Goal: Task Accomplishment & Management: Use online tool/utility

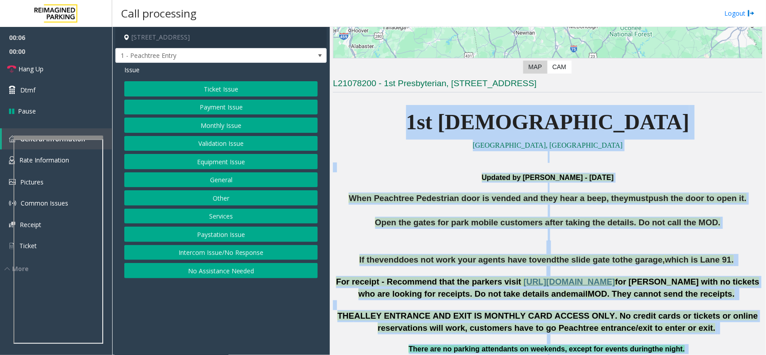
scroll to position [428, 0]
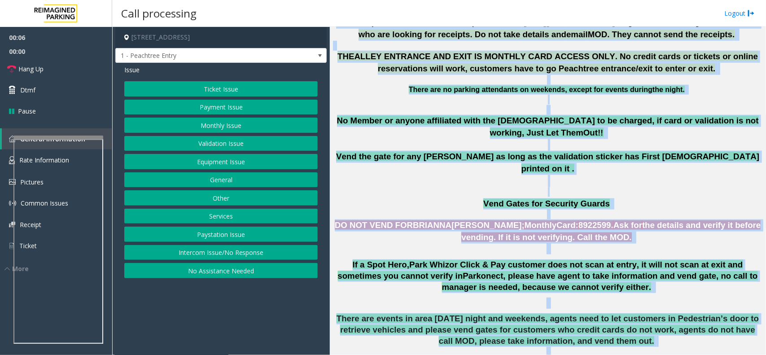
drag, startPoint x: 430, startPoint y: 174, endPoint x: 645, endPoint y: 381, distance: 299.3
click at [645, 355] on html "00:06 00:00 Hang Up Dtmf Pause General Information Rate Information Pictures Co…" at bounding box center [383, 177] width 766 height 355
click at [629, 152] on span "Vend the gate for any [PERSON_NAME] as long as the validation sticker has First…" at bounding box center [547, 163] width 423 height 22
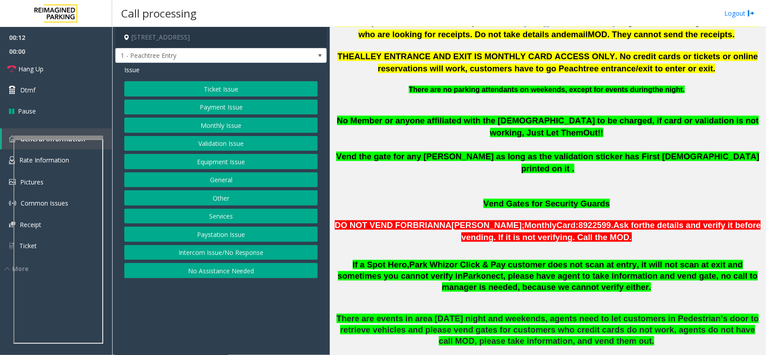
click at [223, 254] on button "Intercom Issue/No Response" at bounding box center [220, 252] width 193 height 15
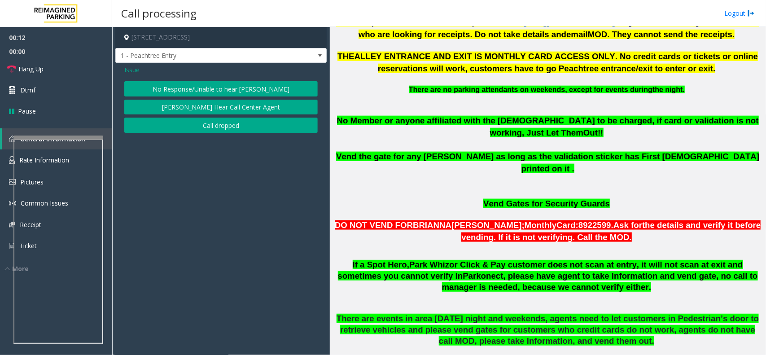
click at [224, 88] on button "No Response/Unable to hear [PERSON_NAME]" at bounding box center [220, 88] width 193 height 15
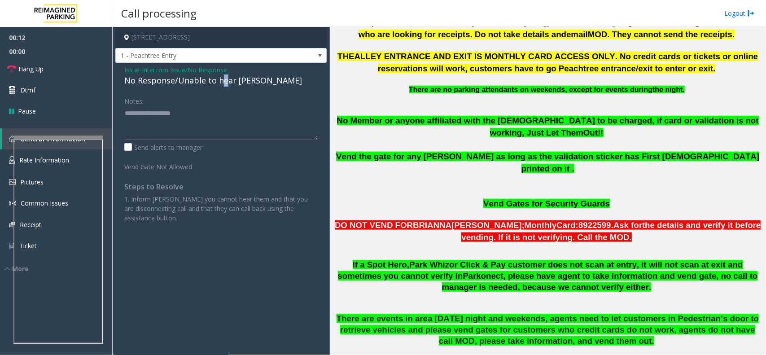
click at [223, 79] on div "No Response/Unable to hear [PERSON_NAME]" at bounding box center [220, 81] width 193 height 12
drag, startPoint x: 237, startPoint y: 74, endPoint x: 234, endPoint y: 117, distance: 43.2
click at [234, 117] on div "Issue - Intercom Issue/No Response No Response/Unable to hear [PERSON_NAME] Not…" at bounding box center [220, 147] width 211 height 169
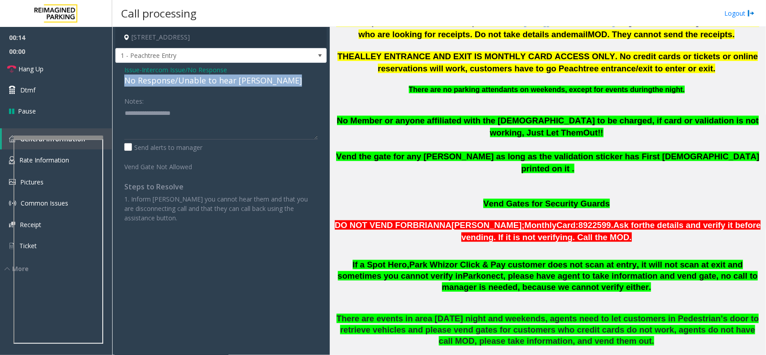
click at [243, 81] on div "No Response/Unable to hear [PERSON_NAME]" at bounding box center [220, 81] width 193 height 12
type textarea "**********"
click at [250, 104] on div "Notes:" at bounding box center [220, 116] width 193 height 46
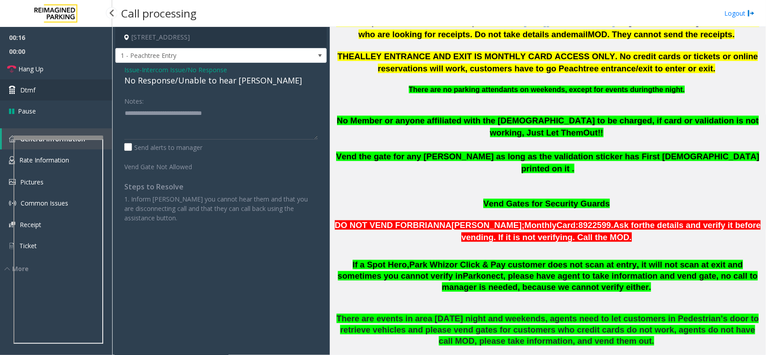
click at [95, 79] on link "Dtmf" at bounding box center [56, 89] width 112 height 21
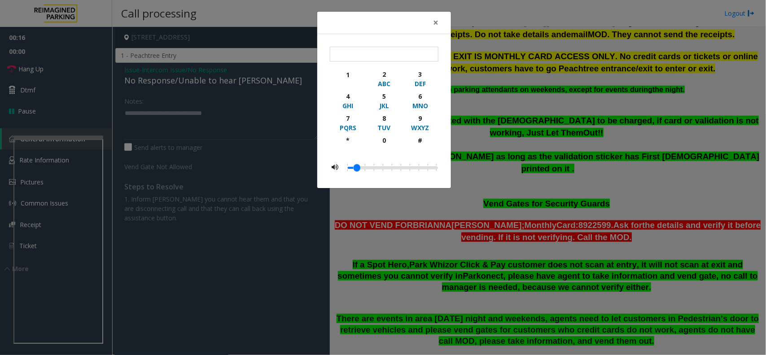
click at [87, 67] on div "× 1 2 ABC 3 DEF 4 GHI 5 JKL 6 MNO 7 PQRS 8 TUV 9 WXYZ * 0 #" at bounding box center [383, 177] width 766 height 355
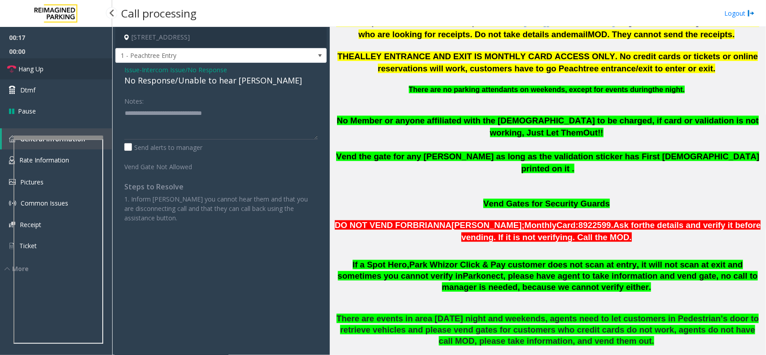
click at [81, 63] on link "Hang Up" at bounding box center [56, 68] width 112 height 21
click at [80, 63] on link "Hang Up" at bounding box center [56, 68] width 112 height 21
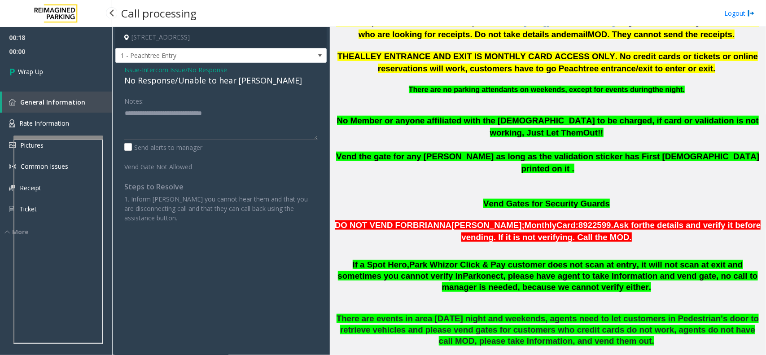
click at [80, 63] on link "Wrap Up" at bounding box center [56, 71] width 112 height 26
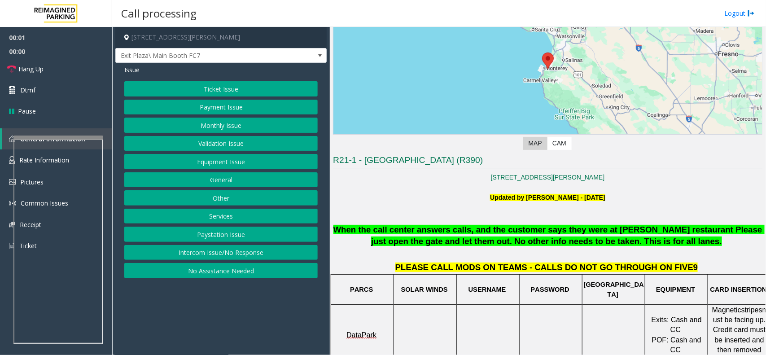
scroll to position [224, 0]
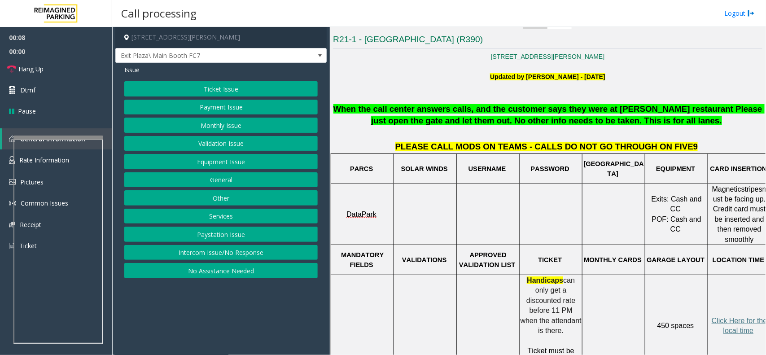
click at [242, 89] on button "Ticket Issue" at bounding box center [220, 88] width 193 height 15
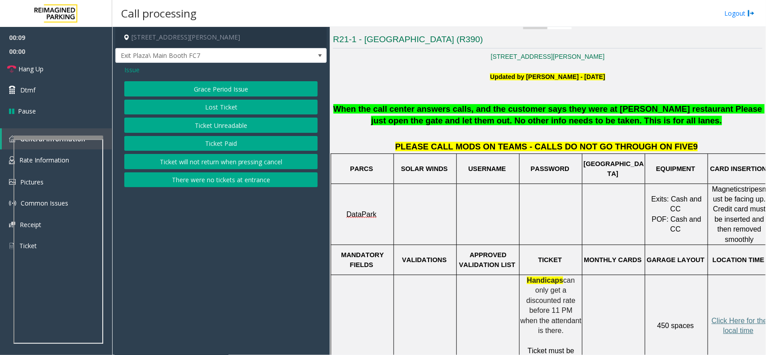
click at [232, 132] on button "Ticket Unreadable" at bounding box center [220, 125] width 193 height 15
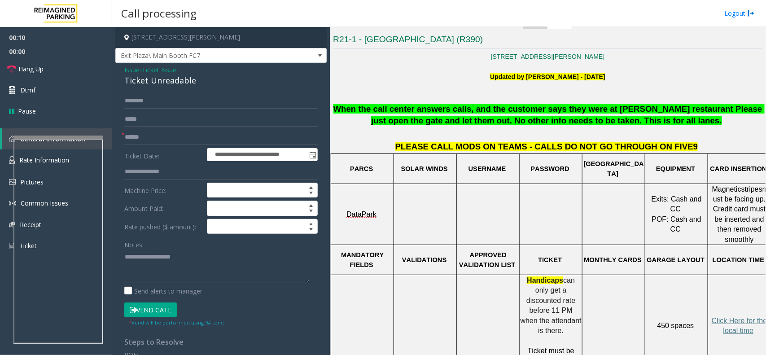
scroll to position [280, 0]
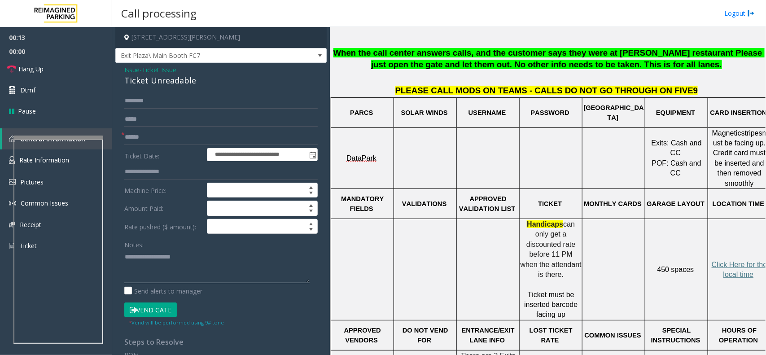
click at [164, 272] on textarea at bounding box center [216, 267] width 185 height 34
click at [177, 81] on div "Ticket Unreadable" at bounding box center [220, 81] width 193 height 12
copy div "Ticket Unreadable"
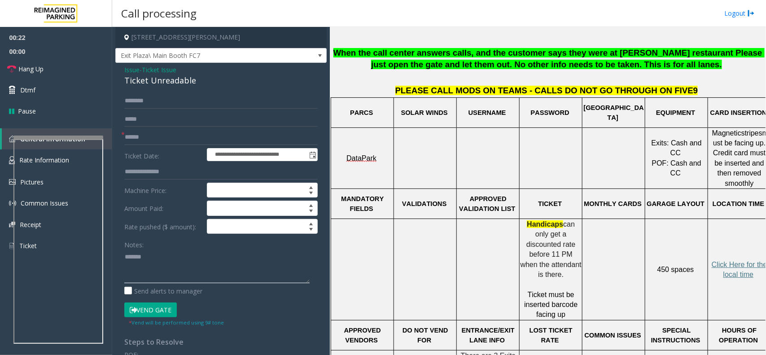
click at [172, 277] on textarea at bounding box center [216, 267] width 185 height 34
paste textarea "**********"
type textarea "**********"
click at [156, 133] on input "text" at bounding box center [220, 137] width 193 height 15
type input "******"
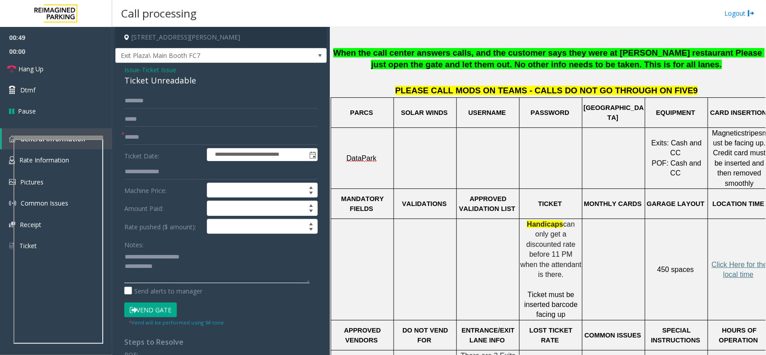
click at [175, 267] on textarea at bounding box center [216, 267] width 185 height 34
click at [152, 304] on button "Vend Gate" at bounding box center [150, 309] width 53 height 15
click at [187, 285] on div "Notes: Send alerts to manager" at bounding box center [220, 266] width 193 height 59
click at [188, 272] on textarea at bounding box center [216, 267] width 185 height 34
type textarea "**********"
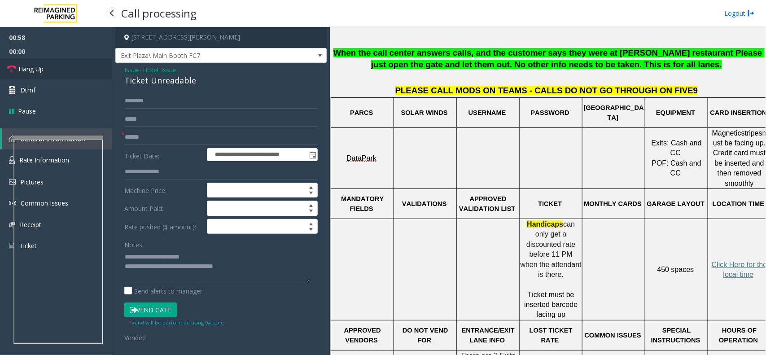
click at [67, 77] on link "Hang Up" at bounding box center [56, 68] width 112 height 21
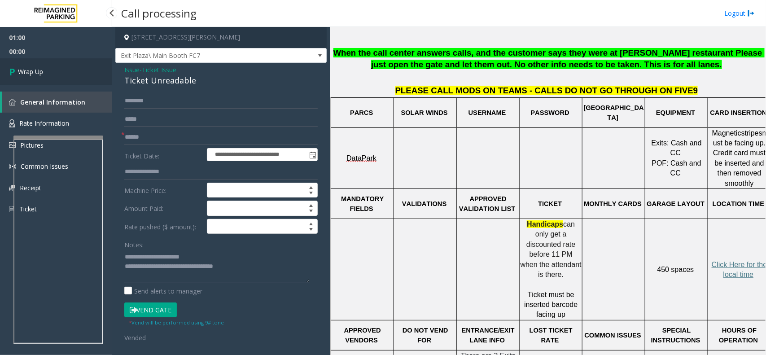
click at [67, 77] on link "Wrap Up" at bounding box center [56, 71] width 112 height 26
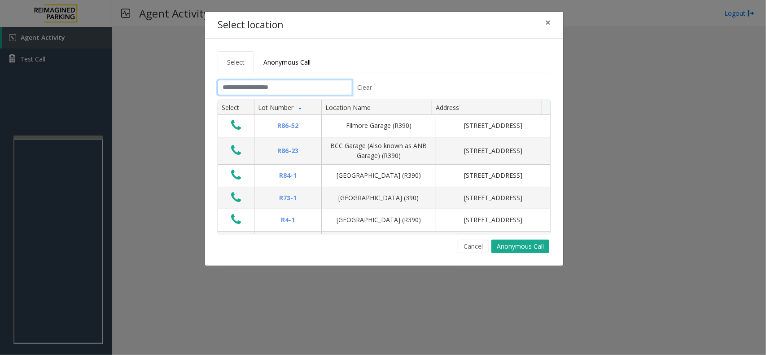
click at [268, 92] on input "text" at bounding box center [285, 87] width 135 height 15
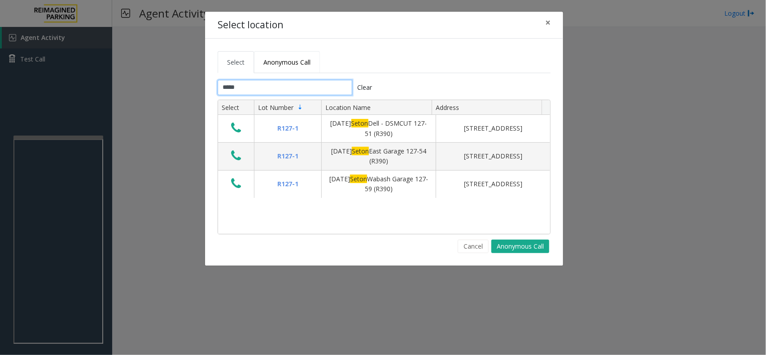
type input "*****"
click at [281, 59] on span "Anonymous Call" at bounding box center [286, 62] width 47 height 9
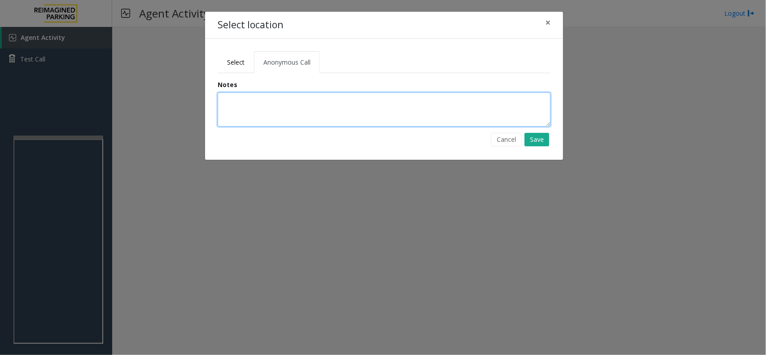
click at [276, 113] on textarea at bounding box center [384, 109] width 333 height 34
type textarea "**********"
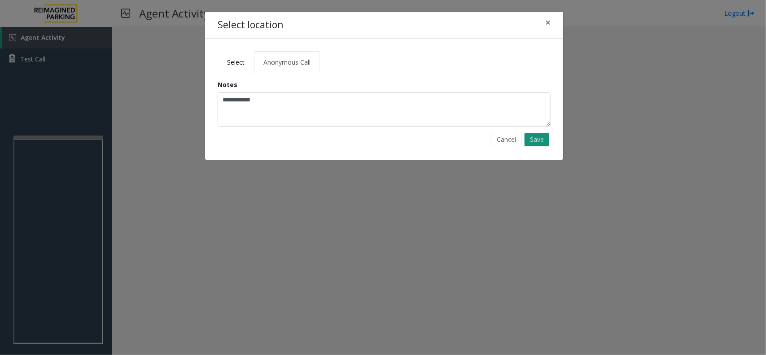
click at [539, 140] on button "Save" at bounding box center [537, 139] width 25 height 13
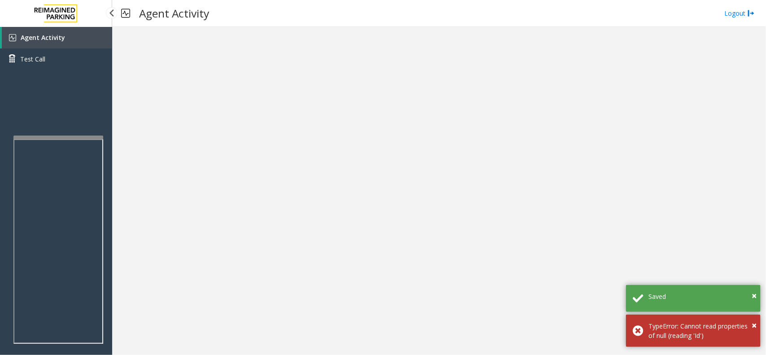
click at [45, 28] on link "Agent Activity" at bounding box center [57, 38] width 110 height 22
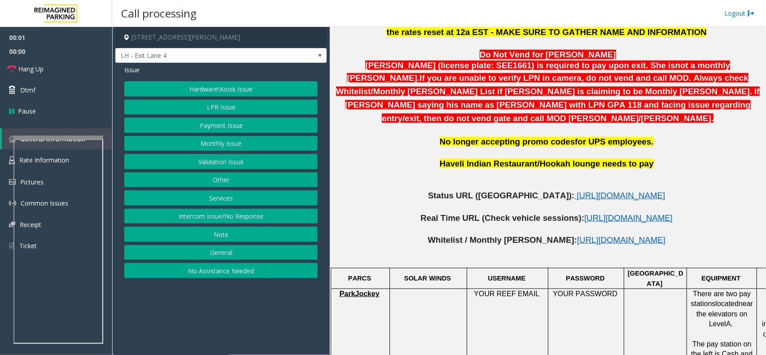
scroll to position [393, 0]
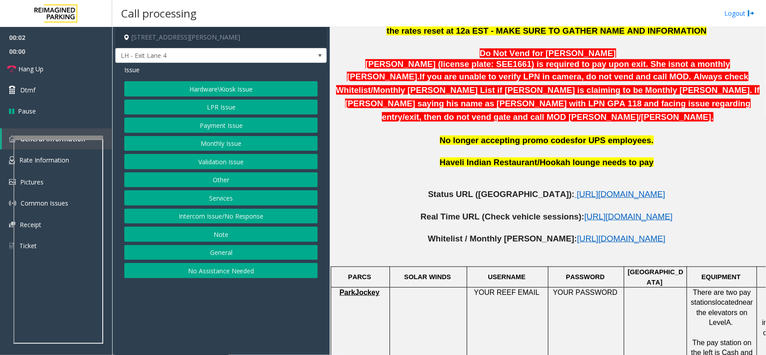
click at [231, 199] on button "Services" at bounding box center [220, 197] width 193 height 15
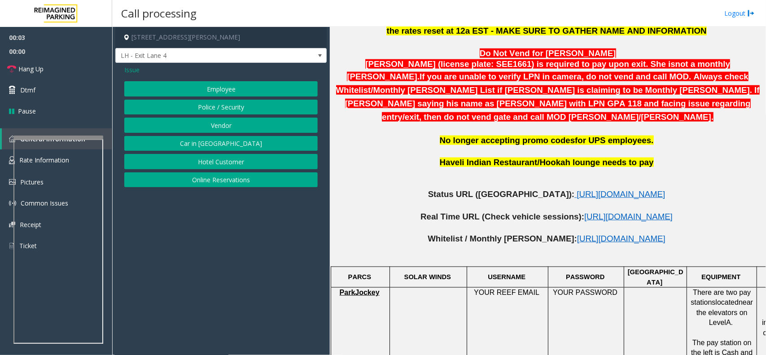
click at [227, 128] on button "Vendor" at bounding box center [220, 125] width 193 height 15
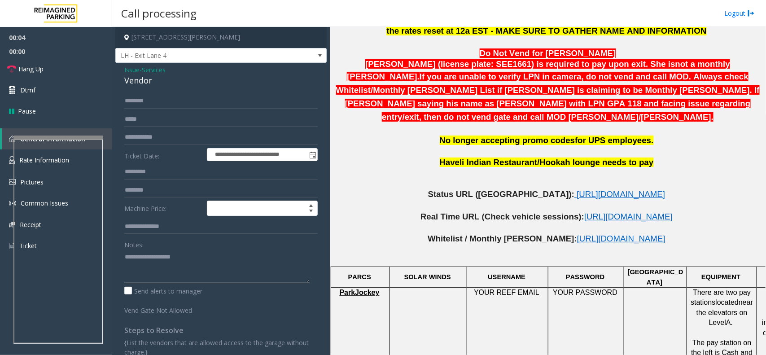
click at [159, 281] on textarea at bounding box center [216, 267] width 185 height 34
type textarea "**********"
click at [155, 100] on input "text" at bounding box center [220, 100] width 193 height 15
click at [577, 189] on span "[URL][DOMAIN_NAME]" at bounding box center [621, 193] width 88 height 9
click at [190, 108] on input "********" at bounding box center [220, 100] width 193 height 15
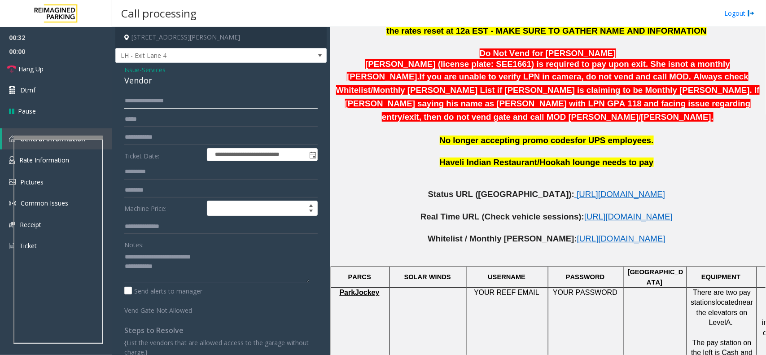
type input "**********"
click at [180, 274] on textarea at bounding box center [216, 267] width 185 height 34
click at [162, 140] on input "text" at bounding box center [220, 137] width 193 height 15
click at [191, 270] on textarea at bounding box center [216, 267] width 185 height 34
click at [146, 141] on input "text" at bounding box center [220, 137] width 193 height 15
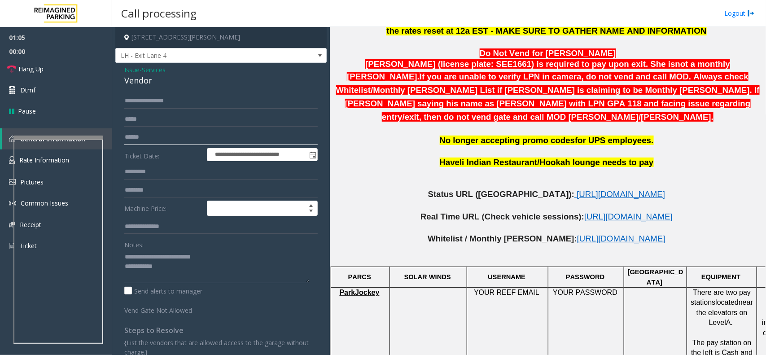
type input "******"
click at [178, 265] on textarea at bounding box center [216, 267] width 185 height 34
type textarea "**********"
click at [75, 67] on link "Hang Up" at bounding box center [56, 68] width 112 height 21
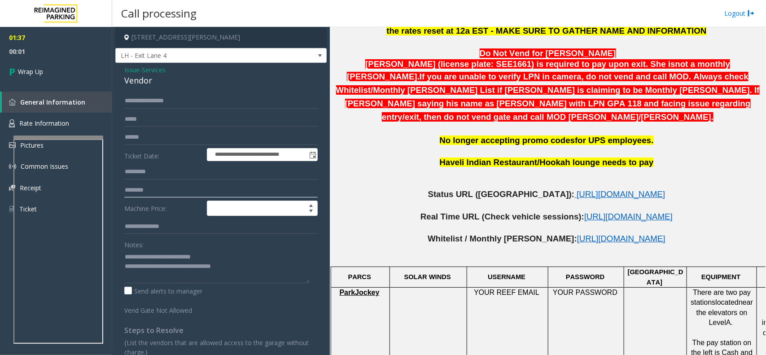
click at [185, 192] on input "text" at bounding box center [220, 190] width 193 height 15
click at [61, 79] on link "Wrap Up" at bounding box center [56, 71] width 112 height 26
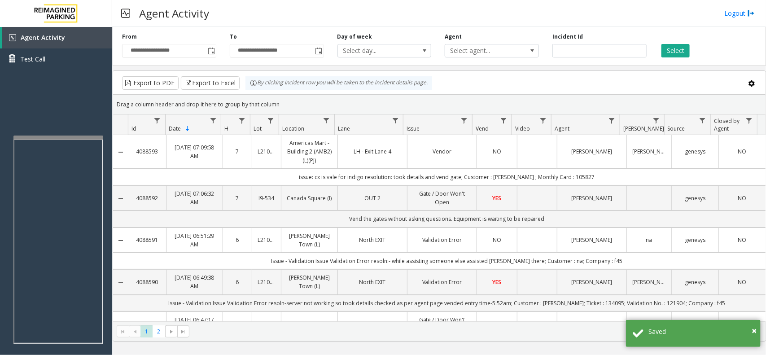
click at [530, 151] on td "Data table" at bounding box center [537, 152] width 40 height 34
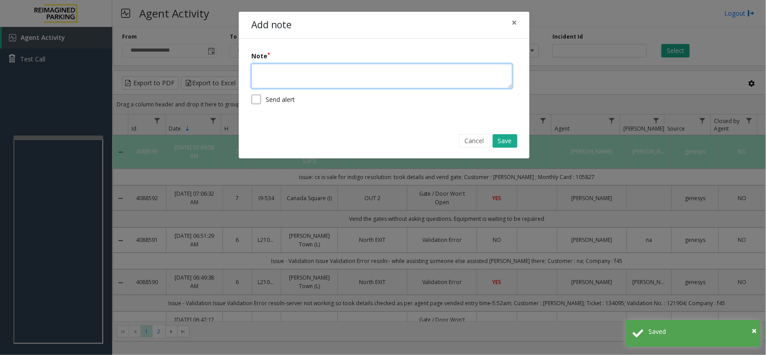
click at [385, 65] on textarea at bounding box center [381, 76] width 261 height 25
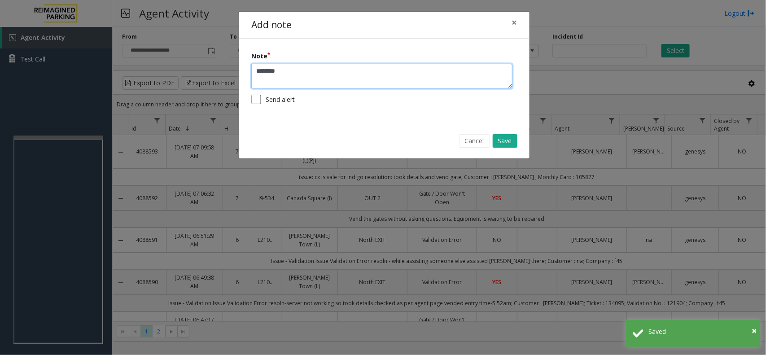
type textarea "*********"
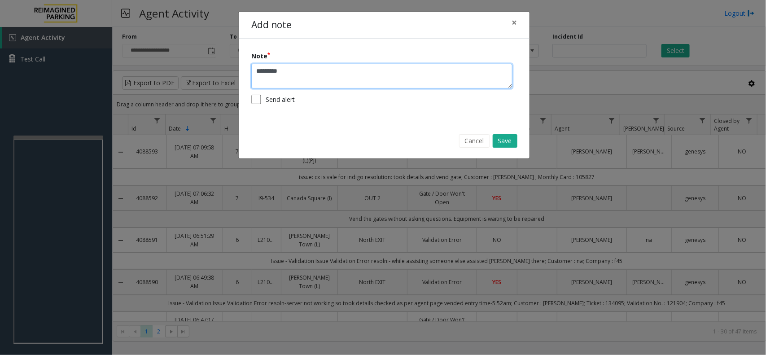
drag, startPoint x: 311, startPoint y: 75, endPoint x: 197, endPoint y: 75, distance: 114.0
click at [197, 75] on div "Add note × Note ********* Send alert Cancel Save" at bounding box center [383, 177] width 766 height 355
click at [510, 22] on button "×" at bounding box center [514, 23] width 18 height 22
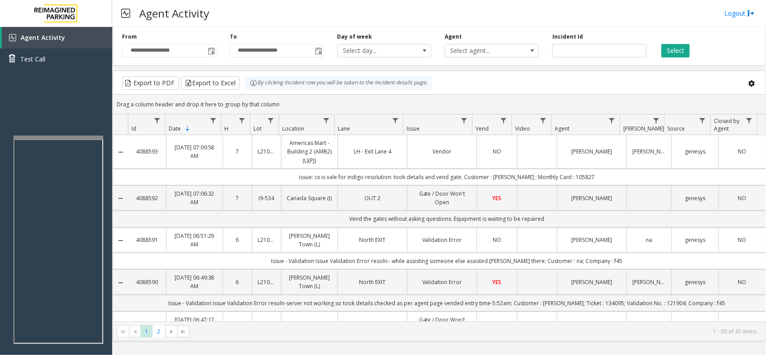
click at [407, 20] on div "Agent Activity Logout" at bounding box center [439, 13] width 654 height 27
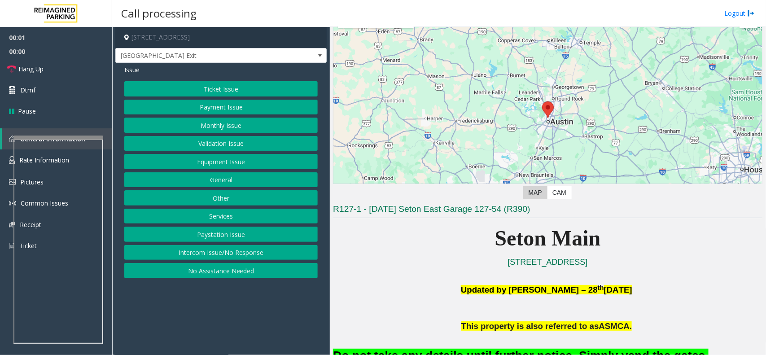
scroll to position [168, 0]
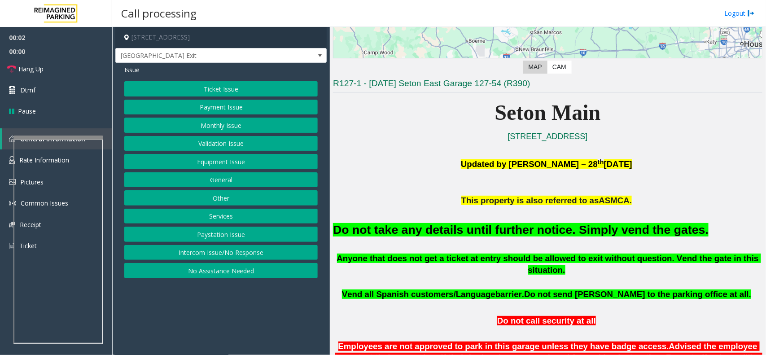
click at [454, 234] on font "Do not take any details until further notice. Simply vend the gates." at bounding box center [521, 229] width 376 height 13
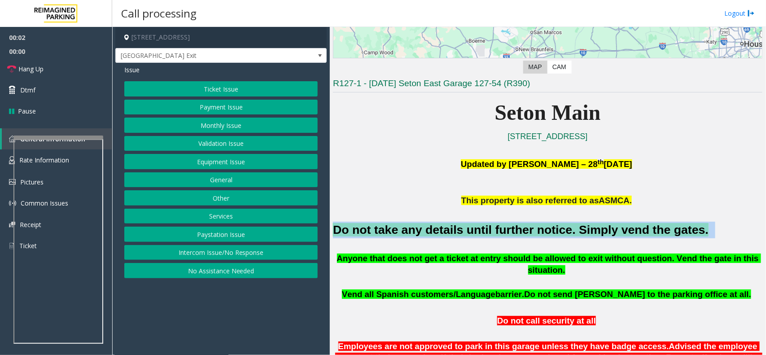
click at [454, 234] on font "Do not take any details until further notice. Simply vend the gates." at bounding box center [521, 229] width 376 height 13
copy h2 "Do not take any details until further notice. Simply vend the gates."
click at [222, 158] on button "Equipment Issue" at bounding box center [220, 161] width 193 height 15
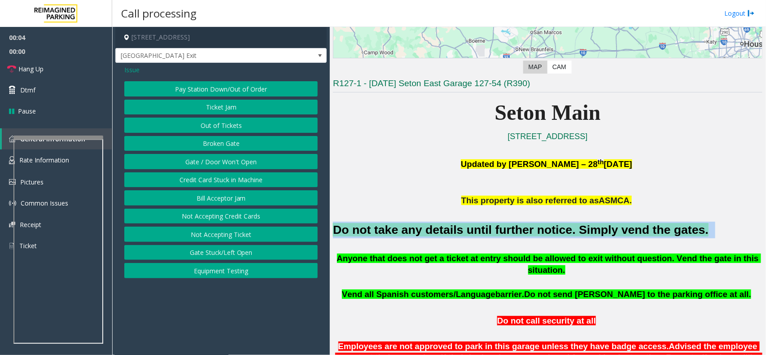
click at [222, 158] on button "Gate / Door Won't Open" at bounding box center [220, 161] width 193 height 15
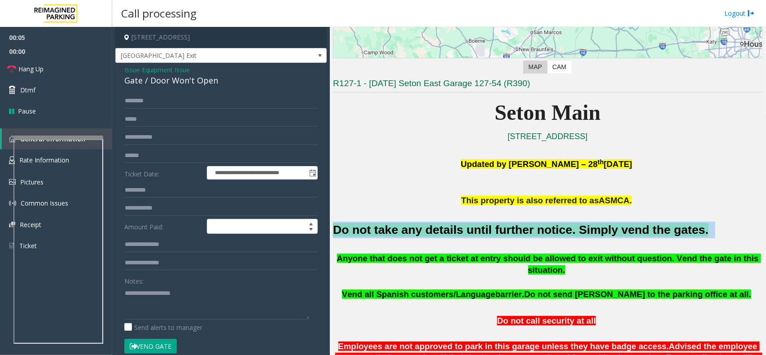
click at [140, 349] on button "Vend Gate" at bounding box center [150, 346] width 53 height 15
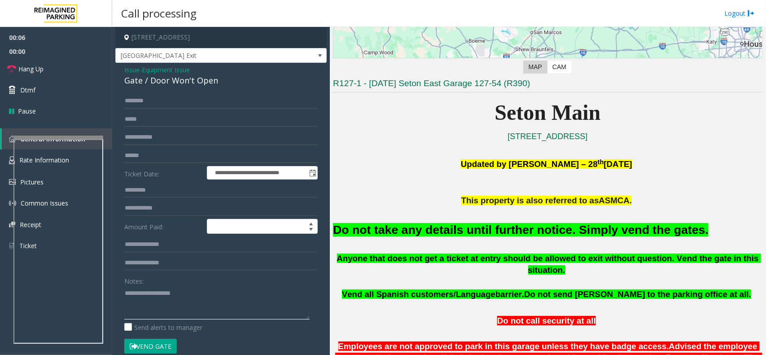
click at [167, 310] on textarea at bounding box center [216, 303] width 185 height 34
paste textarea "**********"
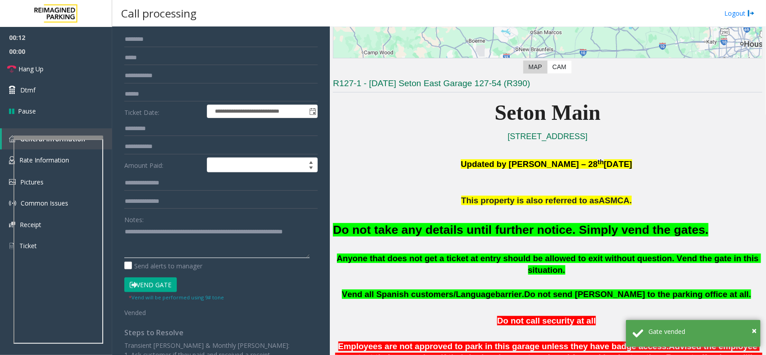
scroll to position [0, 0]
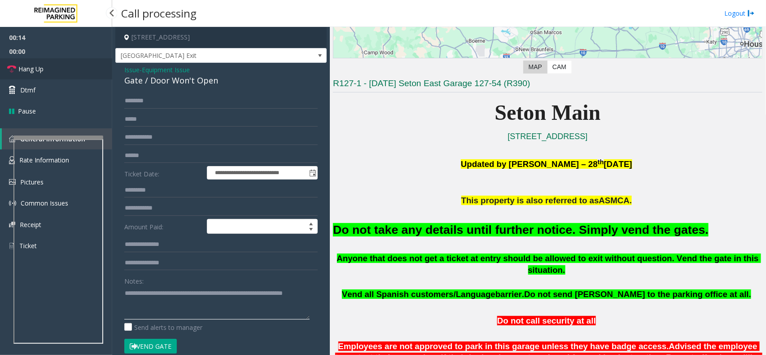
type textarea "**********"
click at [78, 70] on link "Hang Up" at bounding box center [56, 68] width 112 height 21
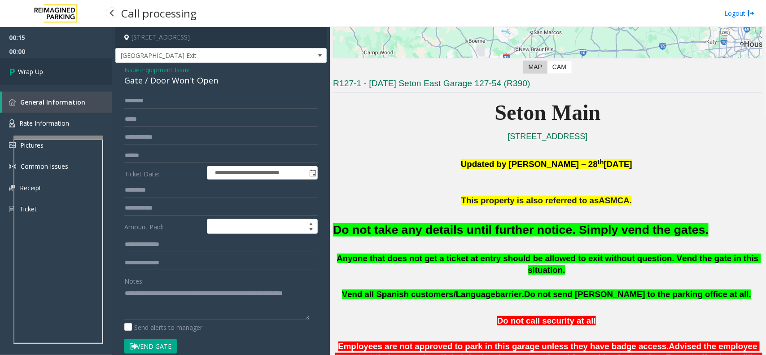
click at [75, 72] on link "Wrap Up" at bounding box center [56, 71] width 112 height 26
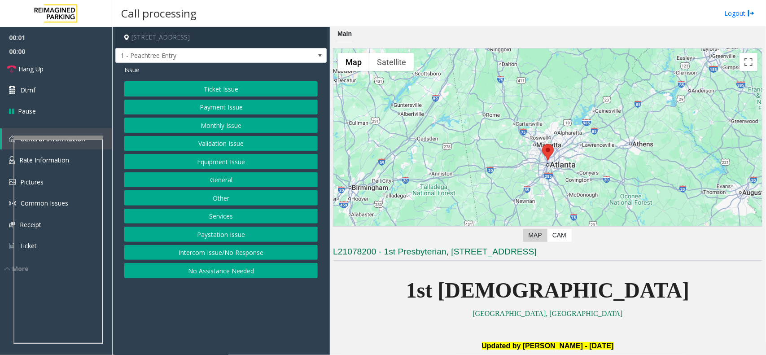
scroll to position [337, 0]
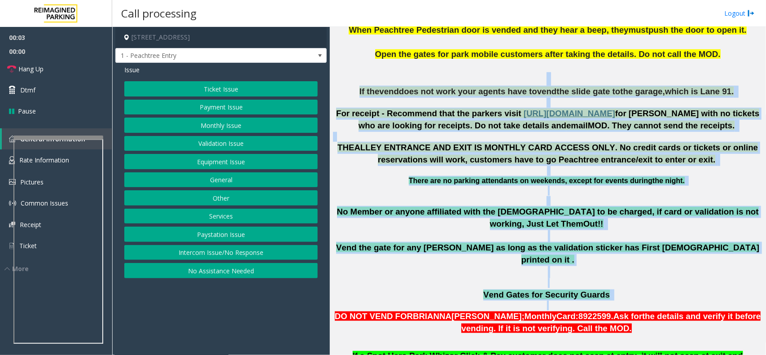
drag, startPoint x: 364, startPoint y: 82, endPoint x: 706, endPoint y: 278, distance: 394.5
click at [706, 301] on p at bounding box center [548, 306] width 430 height 10
drag, startPoint x: 706, startPoint y: 279, endPoint x: 394, endPoint y: 84, distance: 367.9
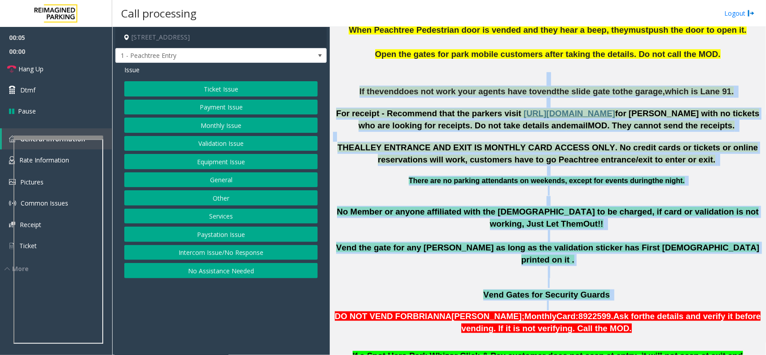
click at [379, 77] on p at bounding box center [548, 74] width 430 height 26
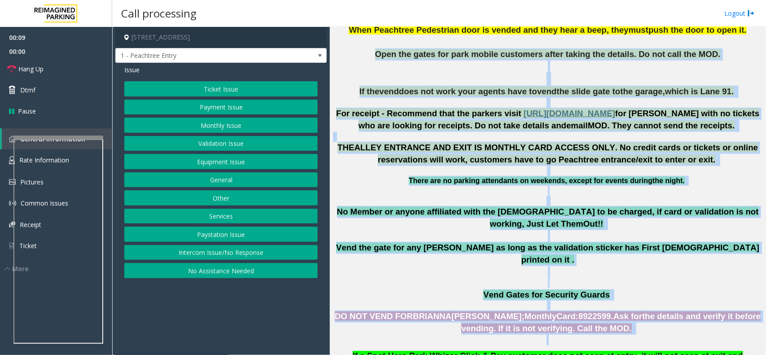
drag, startPoint x: 370, startPoint y: 57, endPoint x: 633, endPoint y: 311, distance: 365.3
click at [629, 334] on p at bounding box center [548, 339] width 430 height 11
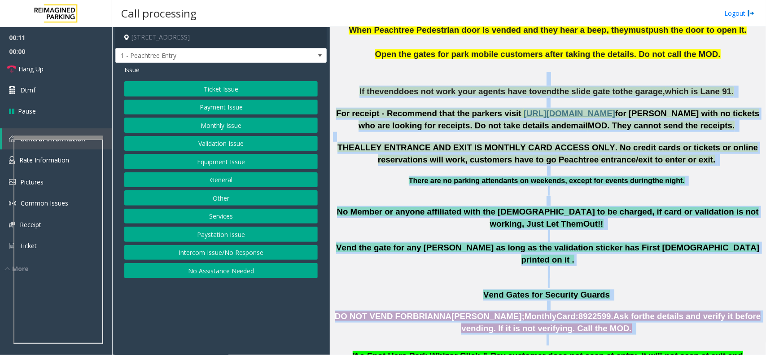
drag, startPoint x: 615, startPoint y: 312, endPoint x: 438, endPoint y: 83, distance: 288.9
click at [437, 82] on p at bounding box center [548, 74] width 430 height 26
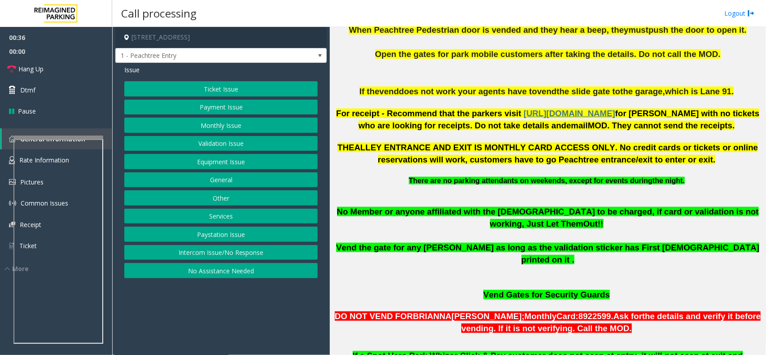
click at [241, 159] on button "Equipment Issue" at bounding box center [220, 161] width 193 height 15
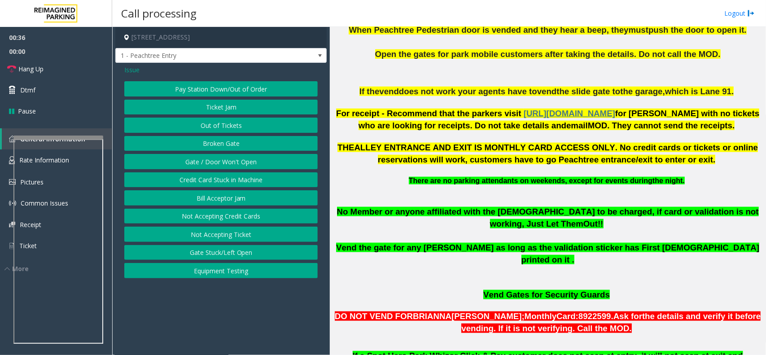
click at [241, 160] on button "Gate / Door Won't Open" at bounding box center [220, 161] width 193 height 15
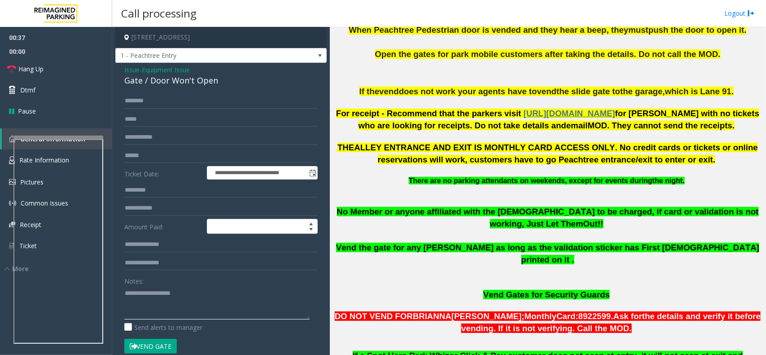
click at [191, 295] on textarea at bounding box center [216, 303] width 185 height 34
click at [211, 83] on div "Gate / Door Won't Open" at bounding box center [220, 81] width 193 height 12
copy div "Gate / Door Won't Open"
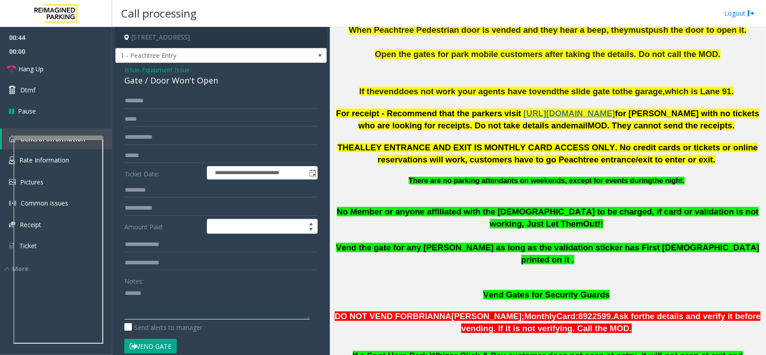
paste textarea "**********"
click at [187, 297] on textarea at bounding box center [216, 303] width 185 height 34
click at [52, 69] on link "Hang Up" at bounding box center [56, 68] width 112 height 21
click at [188, 307] on textarea at bounding box center [216, 303] width 185 height 34
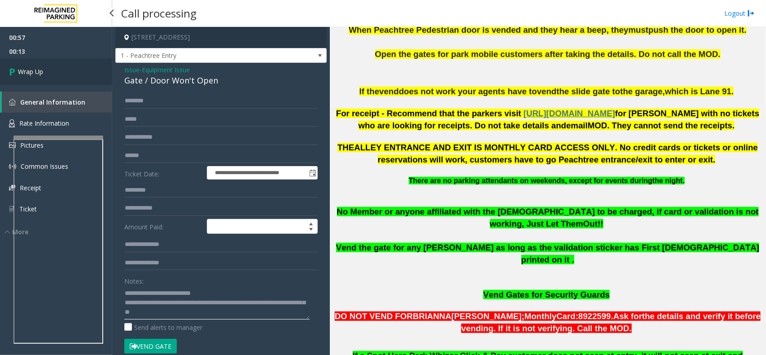
type textarea "**********"
click at [48, 74] on link "Wrap Up" at bounding box center [56, 71] width 112 height 26
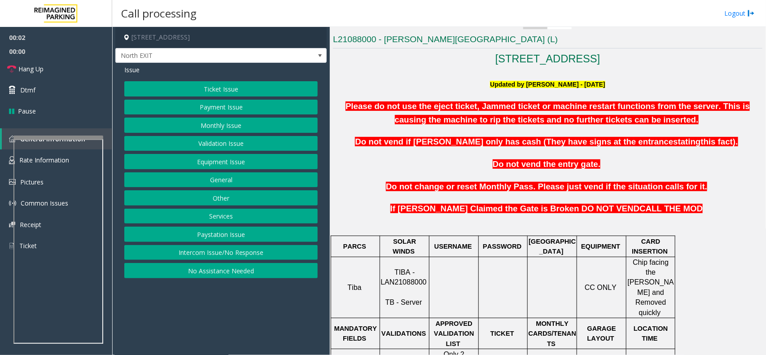
scroll to position [280, 0]
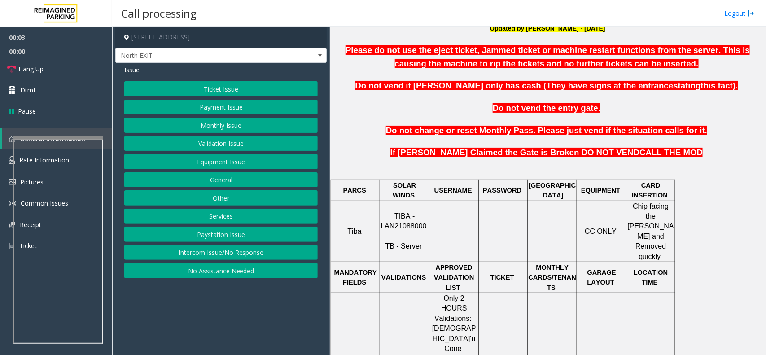
click at [407, 215] on span "TIBA - LAN21088000" at bounding box center [404, 221] width 46 height 18
copy p "LAN21088000"
click at [262, 137] on button "Validation Issue" at bounding box center [220, 143] width 193 height 15
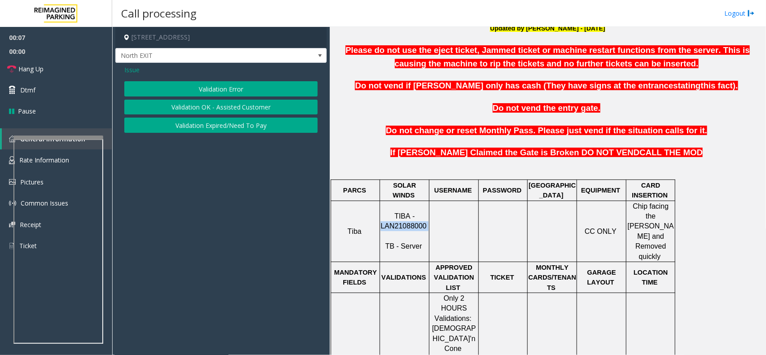
click at [230, 84] on button "Validation Error" at bounding box center [220, 88] width 193 height 15
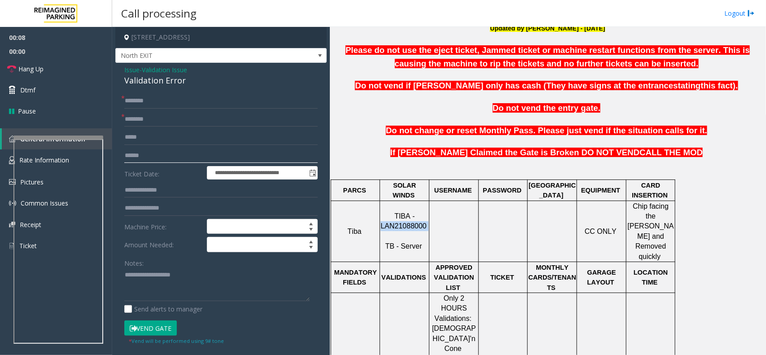
click at [160, 159] on input "text" at bounding box center [220, 155] width 193 height 15
click at [163, 281] on textarea at bounding box center [216, 285] width 185 height 34
type textarea "******"
click at [142, 164] on form "**********" at bounding box center [220, 219] width 193 height 252
click at [142, 162] on input "text" at bounding box center [220, 155] width 193 height 15
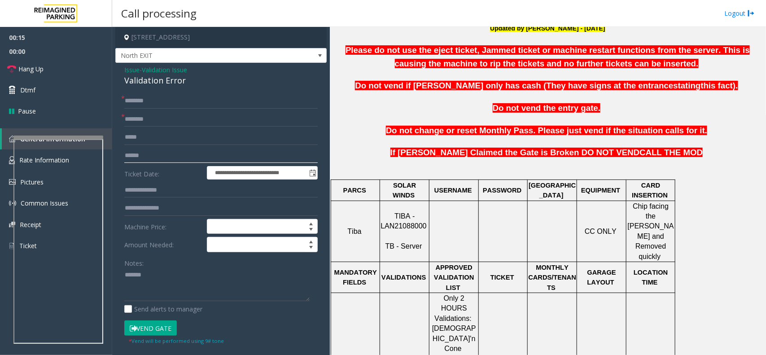
type input "******"
click at [176, 284] on textarea at bounding box center [216, 285] width 185 height 34
click at [156, 77] on div "Validation Error" at bounding box center [220, 81] width 193 height 12
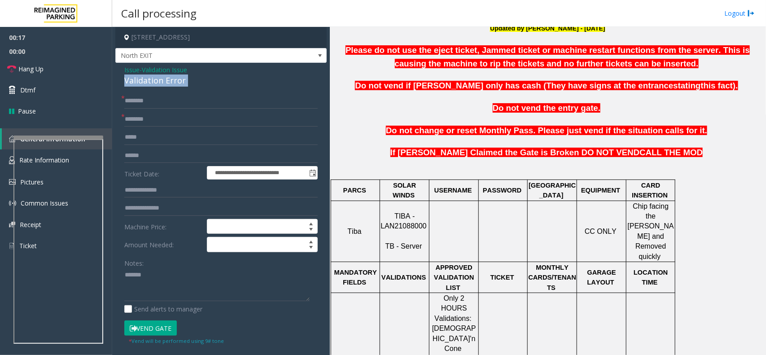
copy div "Validation Error"
click at [192, 286] on textarea at bounding box center [216, 285] width 185 height 34
paste textarea "**********"
type textarea "**********"
click at [165, 191] on input "text" at bounding box center [220, 190] width 193 height 15
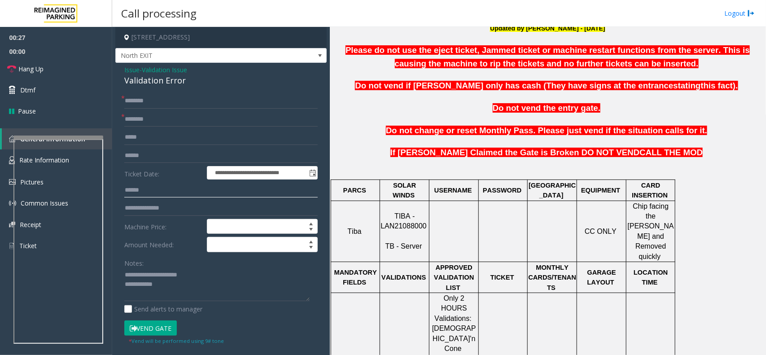
type input "******"
click at [151, 117] on input "text" at bounding box center [220, 119] width 193 height 15
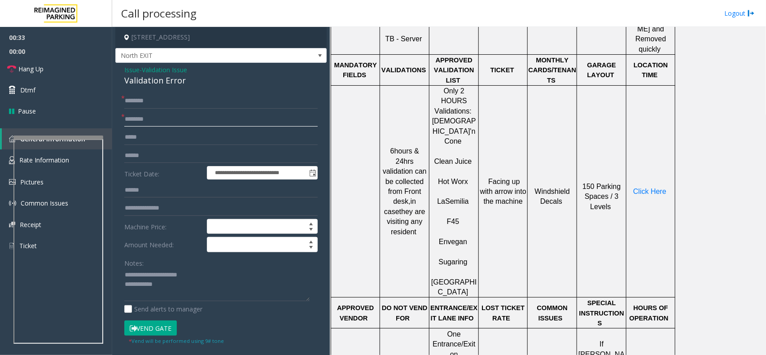
scroll to position [505, 0]
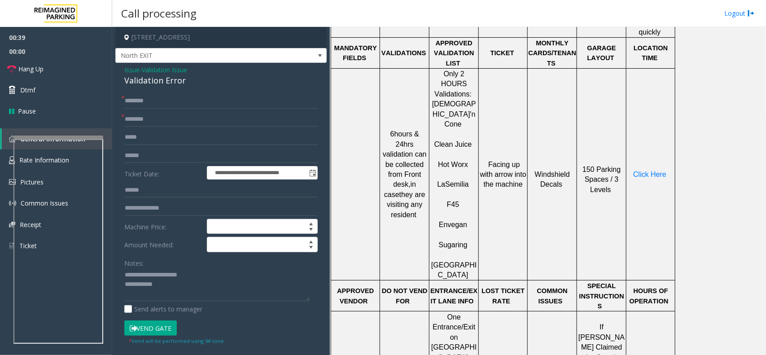
click at [456, 190] on p "F45" at bounding box center [454, 200] width 48 height 20
copy p "F45"
drag, startPoint x: 461, startPoint y: 155, endPoint x: 443, endPoint y: 155, distance: 18.4
click at [443, 190] on p "F45" at bounding box center [454, 200] width 48 height 20
click at [146, 113] on input "text" at bounding box center [220, 119] width 193 height 15
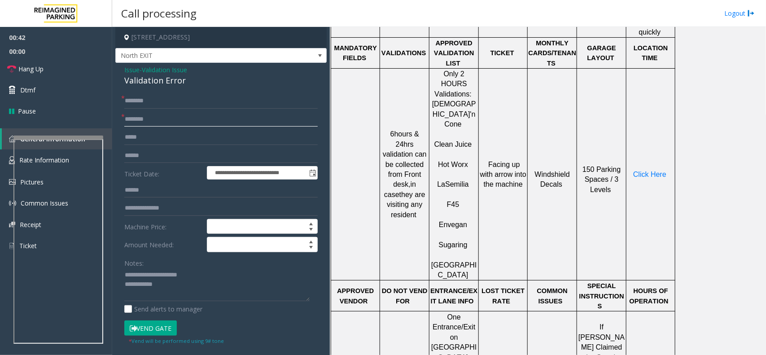
paste input "***"
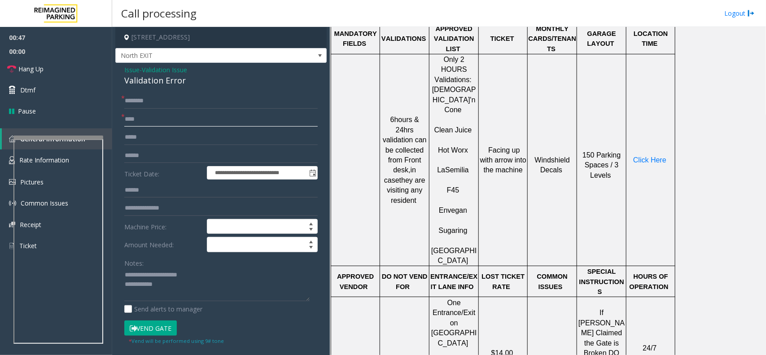
scroll to position [393, 0]
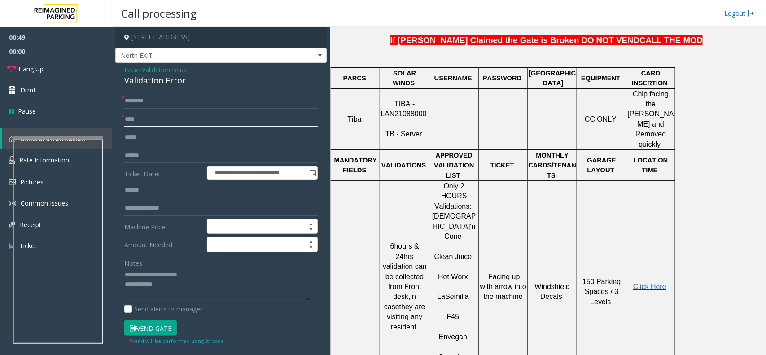
type input "***"
click at [643, 283] on span "Click Here" at bounding box center [649, 287] width 33 height 8
click at [178, 292] on textarea at bounding box center [216, 285] width 185 height 34
type textarea "**********"
click at [149, 105] on input "text" at bounding box center [220, 100] width 193 height 15
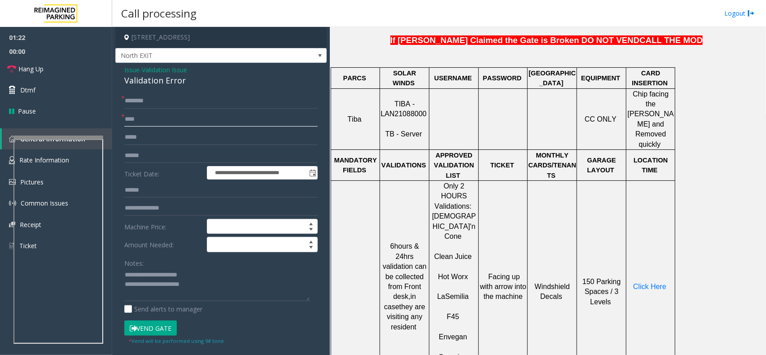
click at [149, 112] on input "***" at bounding box center [220, 119] width 193 height 15
click at [156, 105] on input "text" at bounding box center [220, 100] width 193 height 15
type input "******"
click at [203, 284] on textarea at bounding box center [216, 285] width 185 height 34
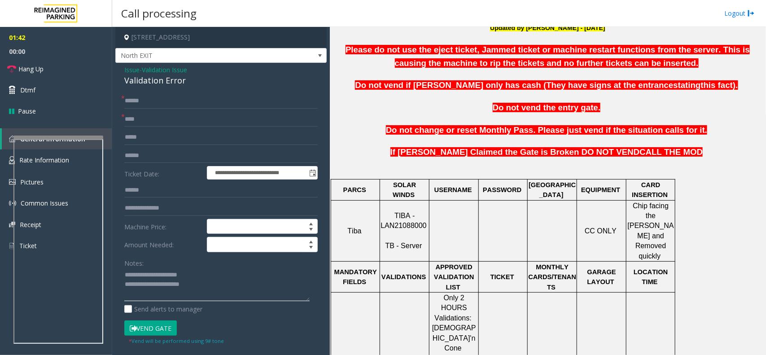
scroll to position [280, 0]
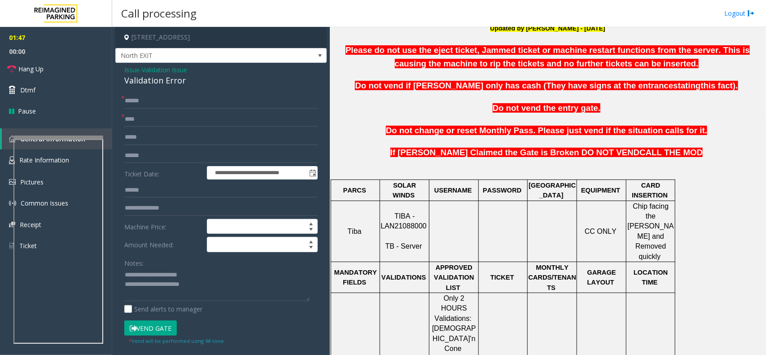
click at [154, 332] on button "Vend Gate" at bounding box center [150, 327] width 53 height 15
click at [242, 276] on textarea at bounding box center [216, 285] width 185 height 34
click at [234, 286] on textarea at bounding box center [216, 285] width 185 height 34
click at [48, 68] on link "Hang Up" at bounding box center [56, 68] width 112 height 21
click at [303, 283] on textarea at bounding box center [216, 285] width 185 height 34
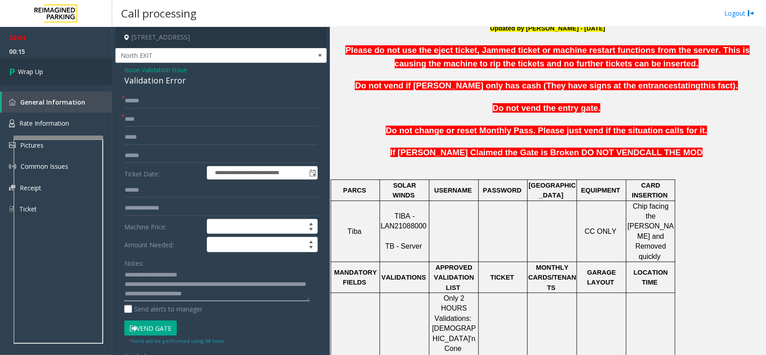
type textarea "**********"
click at [95, 81] on link "Wrap Up" at bounding box center [56, 71] width 112 height 26
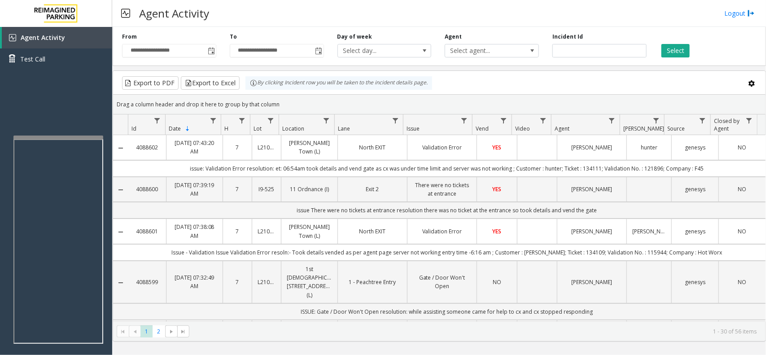
click at [526, 154] on td "Data table" at bounding box center [537, 147] width 40 height 25
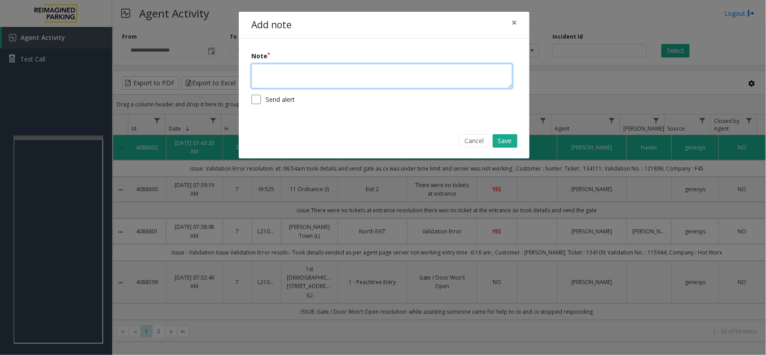
click at [342, 79] on textarea at bounding box center [381, 76] width 261 height 25
type textarea "**********"
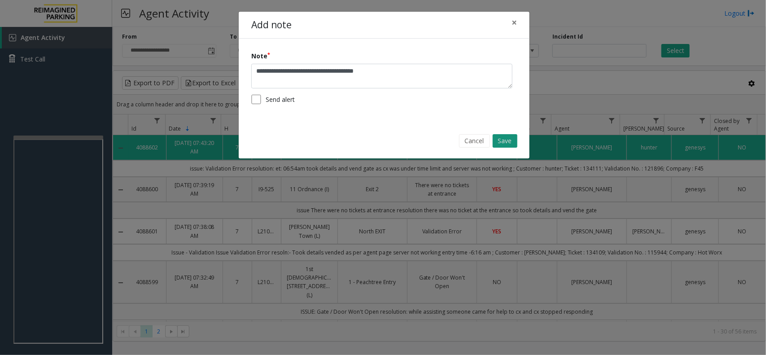
click at [513, 142] on button "Save" at bounding box center [505, 140] width 25 height 13
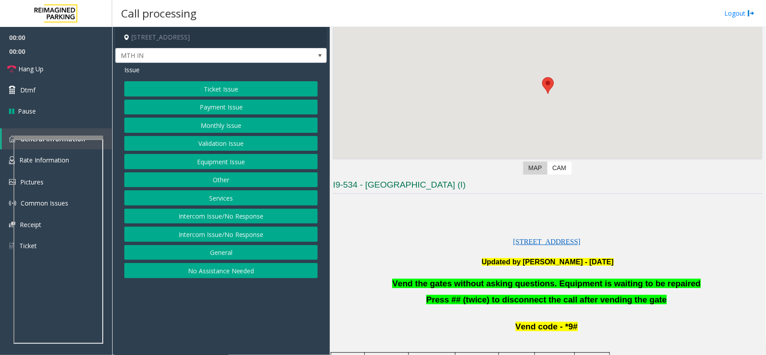
scroll to position [168, 0]
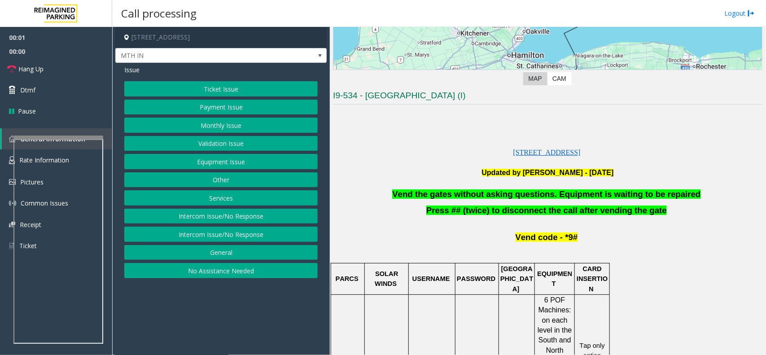
click at [521, 186] on p at bounding box center [548, 183] width 430 height 11
click at [521, 188] on p at bounding box center [548, 183] width 430 height 11
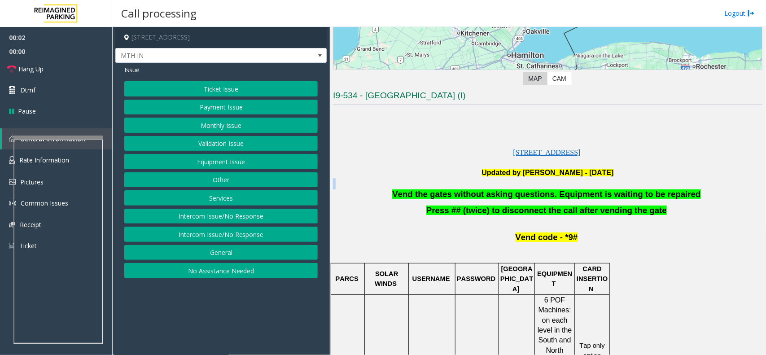
drag, startPoint x: 521, startPoint y: 188, endPoint x: 526, endPoint y: 188, distance: 5.5
click at [521, 188] on p at bounding box center [548, 183] width 430 height 11
click at [526, 188] on p at bounding box center [548, 183] width 430 height 11
drag, startPoint x: 526, startPoint y: 188, endPoint x: 535, endPoint y: 196, distance: 10.8
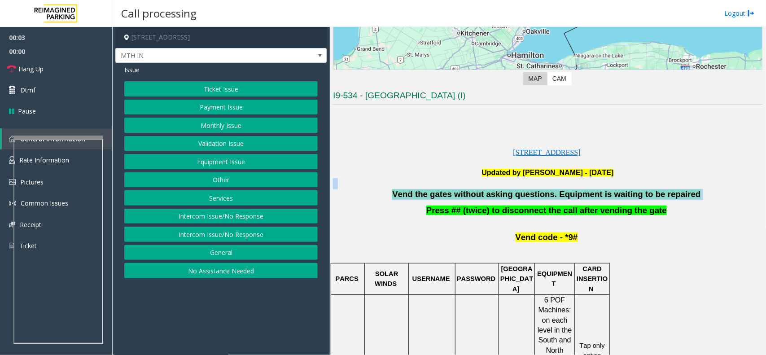
click at [535, 196] on span "Vend the gates without asking questions. Equipment is waiting to be repaired" at bounding box center [546, 193] width 308 height 9
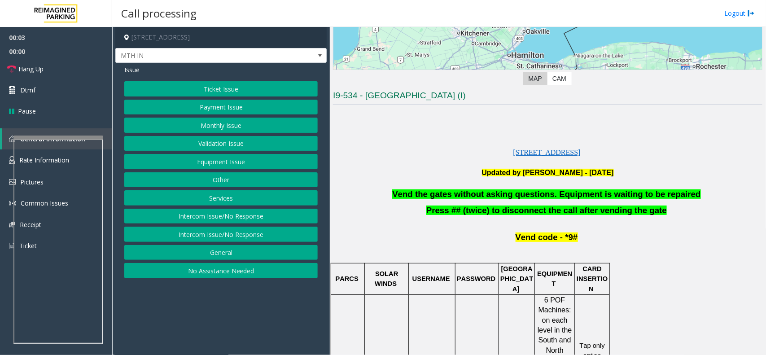
click at [531, 193] on span "Vend the gates without asking questions. Equipment is waiting to be repaired" at bounding box center [546, 193] width 308 height 9
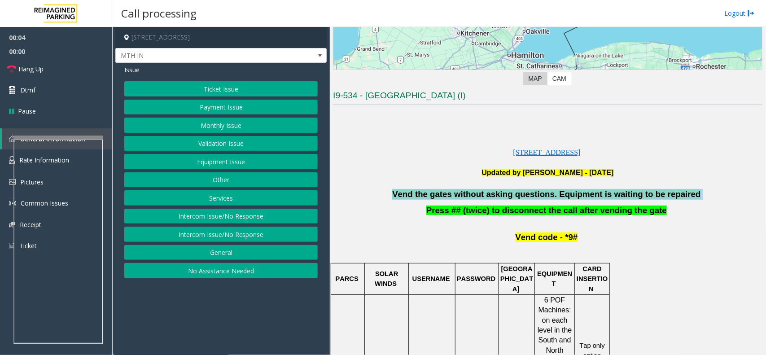
click at [531, 193] on span "Vend the gates without asking questions. Equipment is waiting to be repaired" at bounding box center [546, 193] width 308 height 9
copy p "Vend the gates without asking questions. Equipment is waiting to be repaired"
click at [243, 216] on button "Intercom Issue/No Response" at bounding box center [220, 216] width 193 height 15
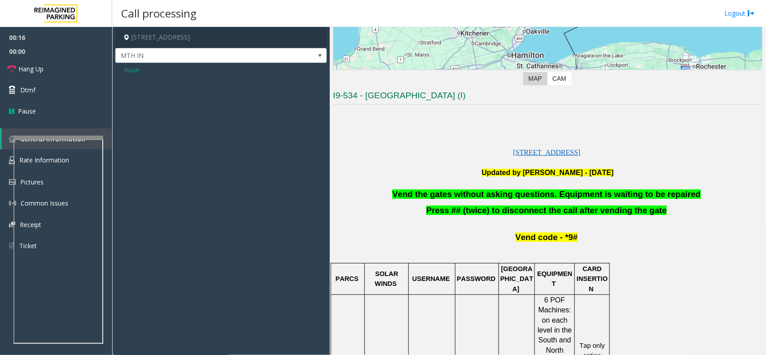
click at [130, 65] on span "Issue" at bounding box center [131, 69] width 15 height 9
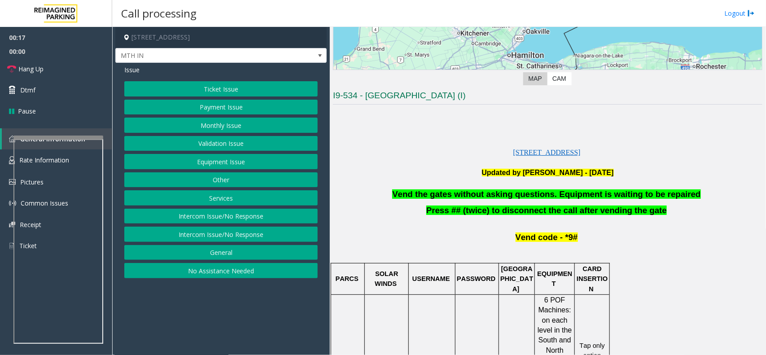
click at [241, 228] on button "Intercom Issue/No Response" at bounding box center [220, 234] width 193 height 15
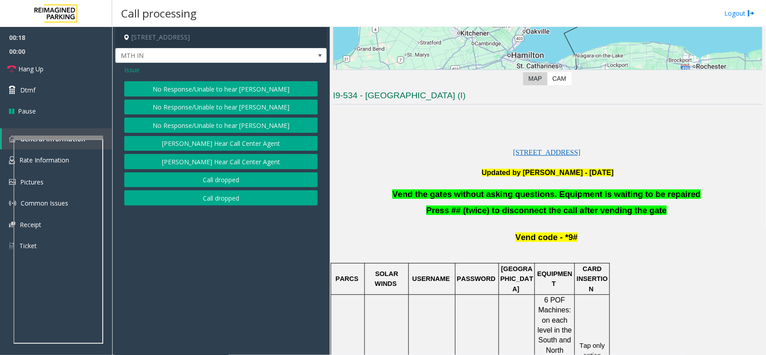
click at [214, 90] on button "No Response/Unable to hear [PERSON_NAME]" at bounding box center [220, 88] width 193 height 15
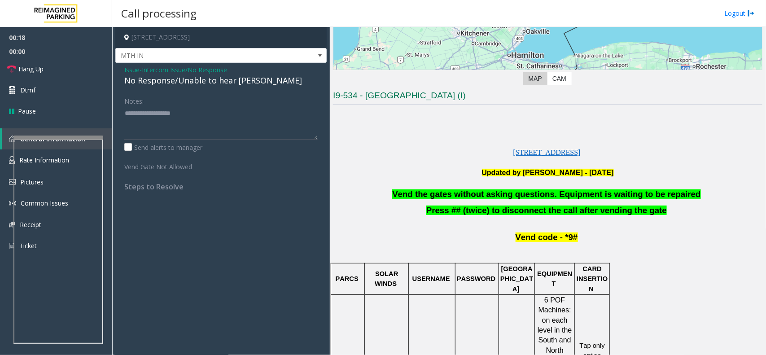
click at [216, 75] on div "No Response/Unable to hear [PERSON_NAME]" at bounding box center [220, 81] width 193 height 12
click at [21, 68] on span "Hang Up" at bounding box center [30, 68] width 25 height 9
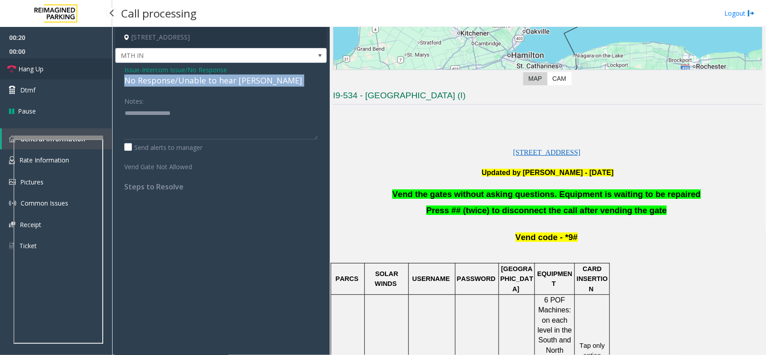
click at [21, 68] on span "Hang Up" at bounding box center [30, 68] width 25 height 9
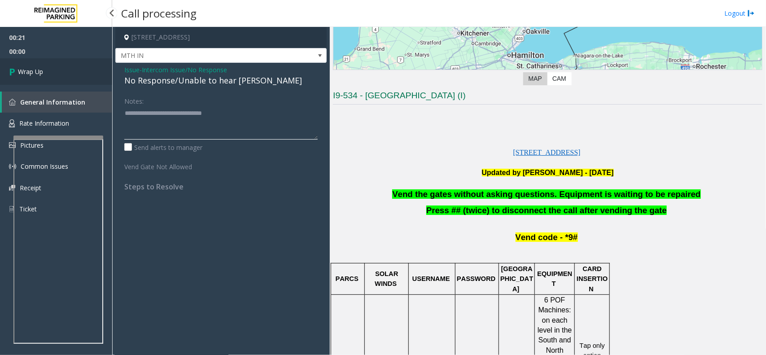
type textarea "**********"
click at [77, 75] on link "Wrap Up" at bounding box center [56, 71] width 112 height 26
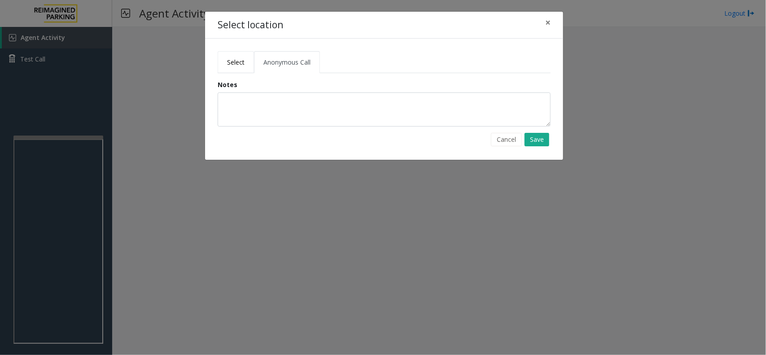
click at [239, 57] on link "Select" at bounding box center [236, 62] width 36 height 22
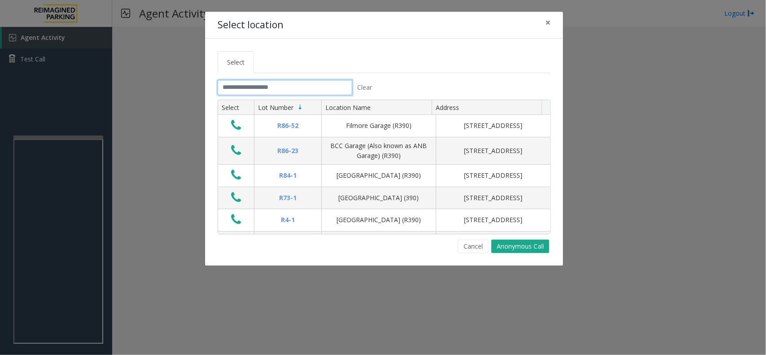
click at [254, 88] on input "text" at bounding box center [285, 87] width 135 height 15
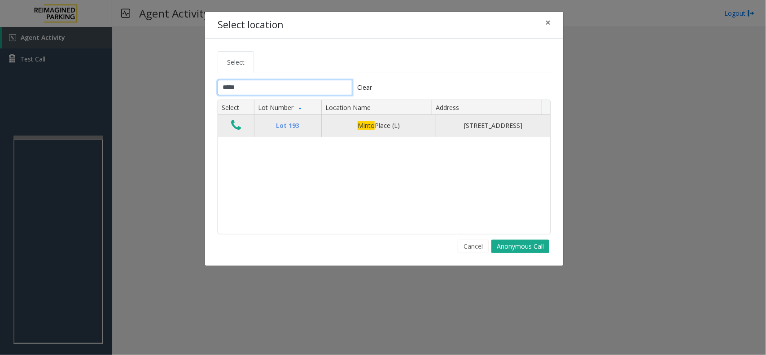
type input "*****"
click at [237, 127] on icon "Data table" at bounding box center [236, 125] width 10 height 13
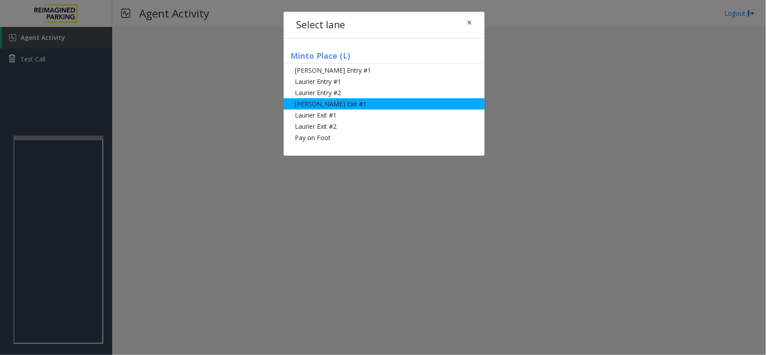
click at [376, 99] on li "[PERSON_NAME] Exit #1" at bounding box center [384, 103] width 201 height 11
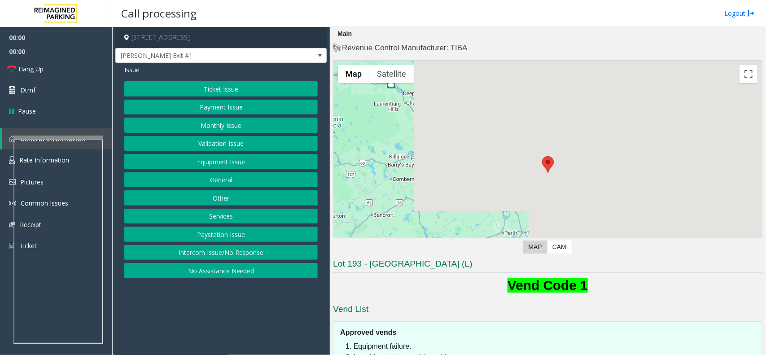
scroll to position [87, 0]
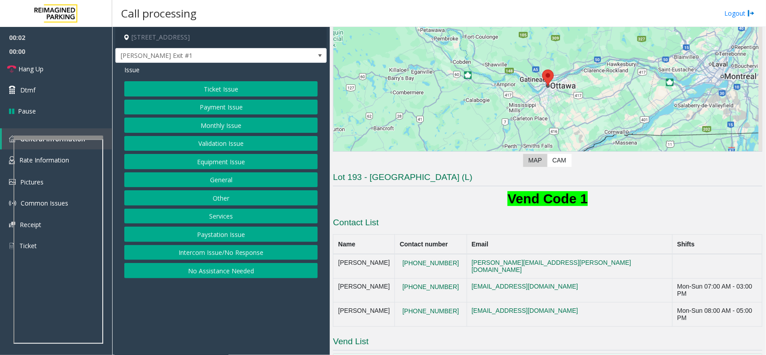
click at [235, 95] on button "Ticket Issue" at bounding box center [220, 88] width 193 height 15
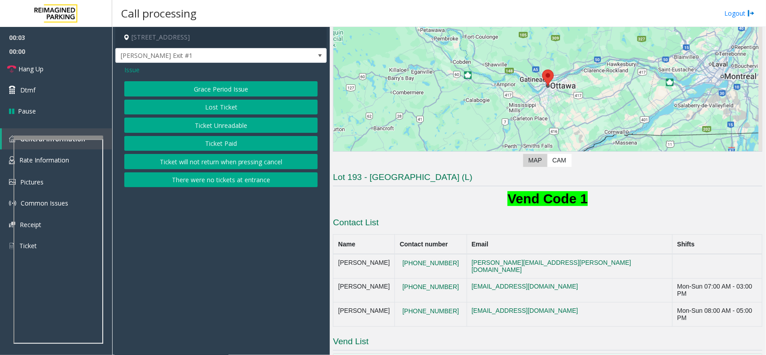
click at [239, 129] on button "Ticket Unreadable" at bounding box center [220, 125] width 193 height 15
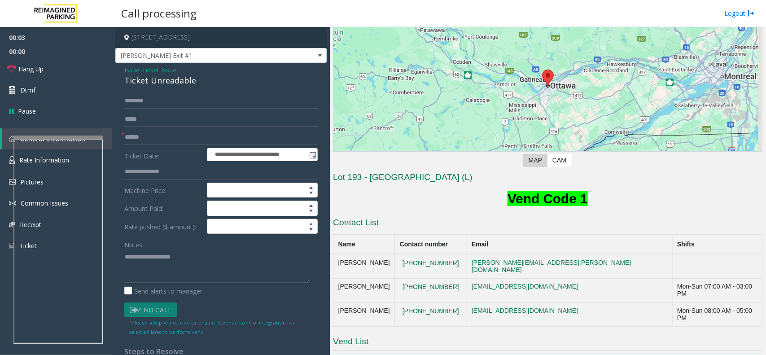
click at [184, 259] on textarea at bounding box center [216, 267] width 185 height 34
click at [183, 80] on div "Ticket Unreadable" at bounding box center [220, 81] width 193 height 12
copy div "Ticket Unreadable"
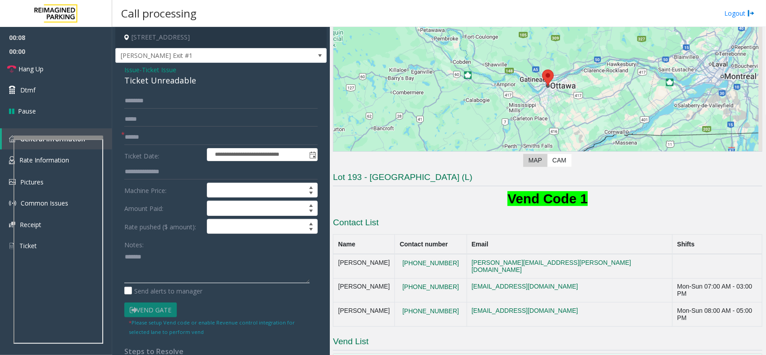
click at [167, 271] on textarea at bounding box center [216, 267] width 185 height 34
paste textarea "**********"
type textarea "**********"
click at [158, 137] on input "text" at bounding box center [220, 137] width 193 height 15
type input "**********"
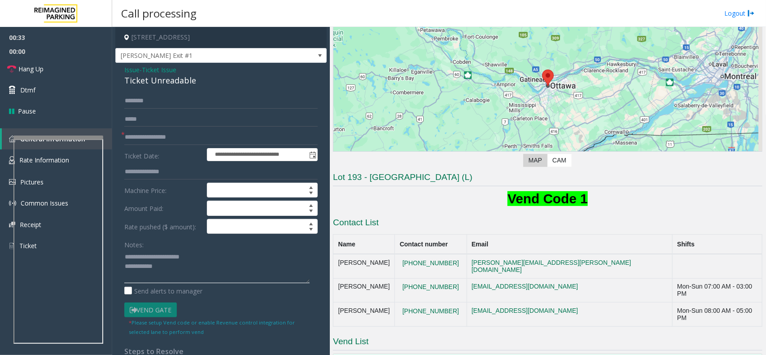
click at [176, 276] on textarea at bounding box center [216, 267] width 185 height 34
type textarea "**********"
click at [66, 68] on link "Hang Up" at bounding box center [56, 68] width 112 height 21
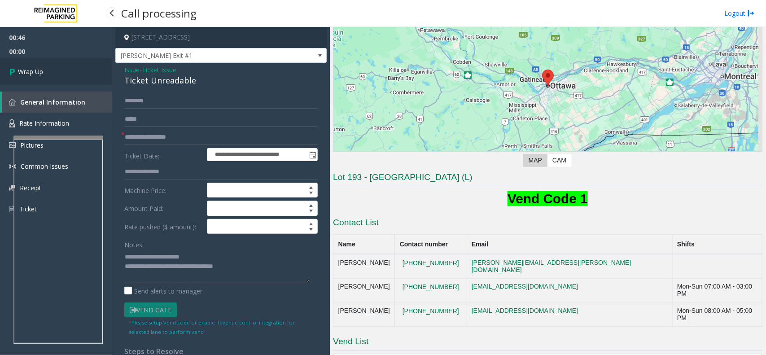
click at [66, 68] on link "Wrap Up" at bounding box center [56, 71] width 112 height 26
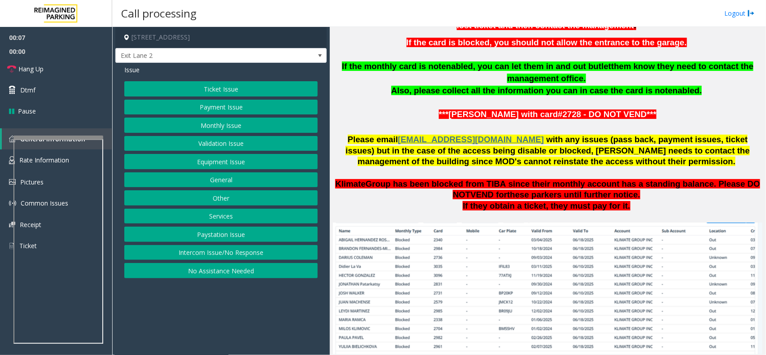
scroll to position [673, 0]
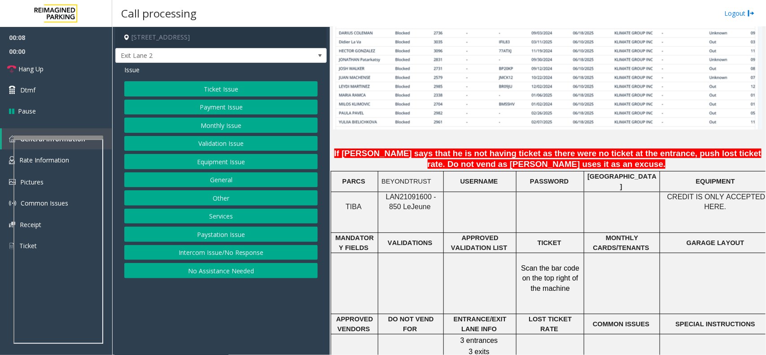
click at [400, 193] on span "LAN21091600 - 850 Le" at bounding box center [411, 202] width 50 height 18
copy span "LAN21091600"
click at [224, 133] on button "Monthly Issue" at bounding box center [220, 125] width 193 height 15
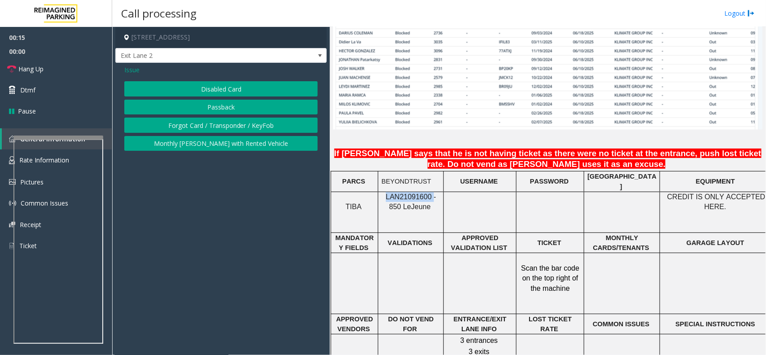
click at [238, 88] on button "Disabled Card" at bounding box center [220, 88] width 193 height 15
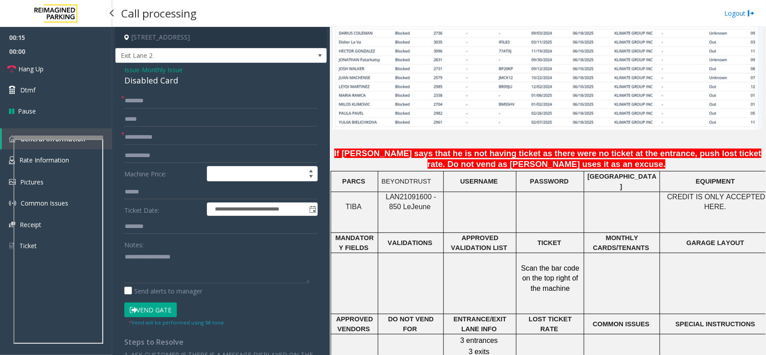
click at [119, 70] on div "**********" at bounding box center [220, 305] width 211 height 484
click at [128, 69] on span "Issue" at bounding box center [131, 69] width 15 height 9
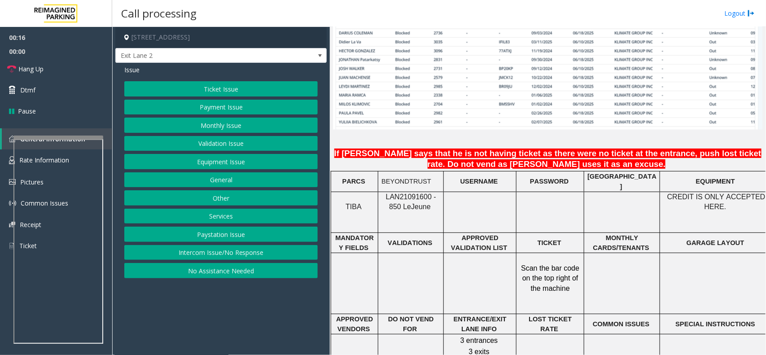
click at [221, 122] on button "Monthly Issue" at bounding box center [220, 125] width 193 height 15
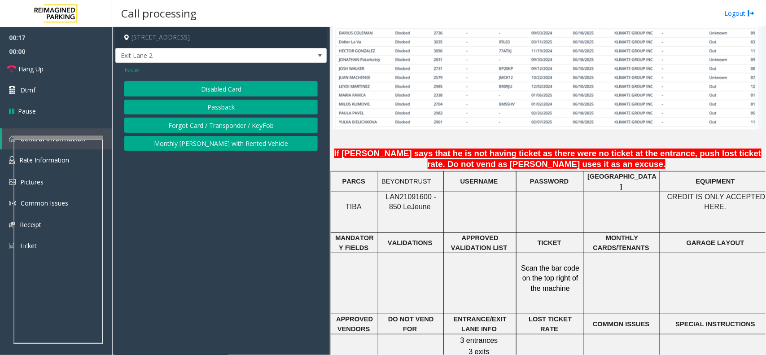
click at [227, 110] on button "Passback" at bounding box center [220, 107] width 193 height 15
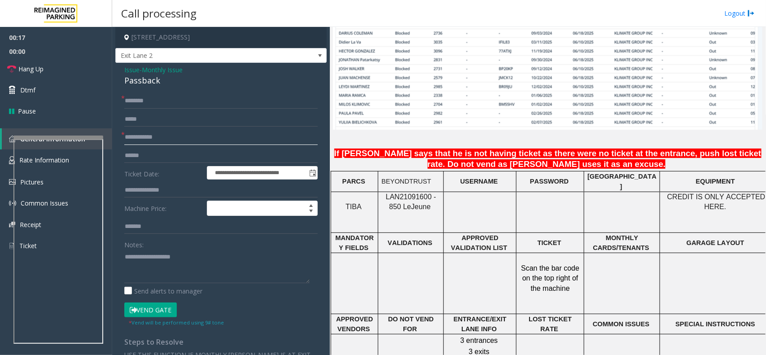
click at [199, 133] on input "text" at bounding box center [220, 137] width 193 height 15
type input "****"
click at [186, 290] on label "Send alerts to manager" at bounding box center [163, 290] width 78 height 9
click at [193, 272] on textarea at bounding box center [216, 267] width 185 height 34
click at [191, 286] on label "Send alerts to manager" at bounding box center [163, 290] width 78 height 9
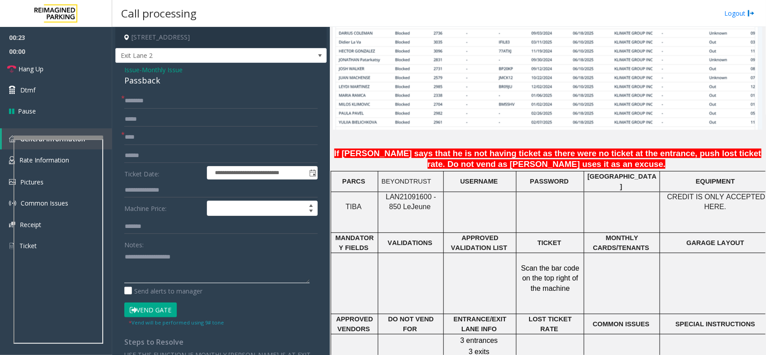
click at [192, 263] on textarea at bounding box center [216, 267] width 185 height 34
type textarea "******"
click at [159, 108] on input "text" at bounding box center [220, 100] width 193 height 15
click at [104, 68] on link "Hang Up" at bounding box center [56, 68] width 112 height 21
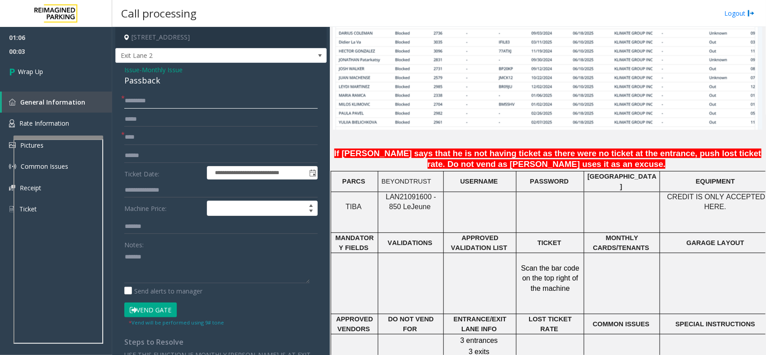
click at [140, 105] on input "********" at bounding box center [220, 100] width 193 height 15
click at [158, 108] on input "*******" at bounding box center [220, 100] width 193 height 15
click at [165, 105] on input "*******" at bounding box center [220, 100] width 193 height 15
type input "**********"
click at [174, 262] on textarea at bounding box center [216, 267] width 185 height 34
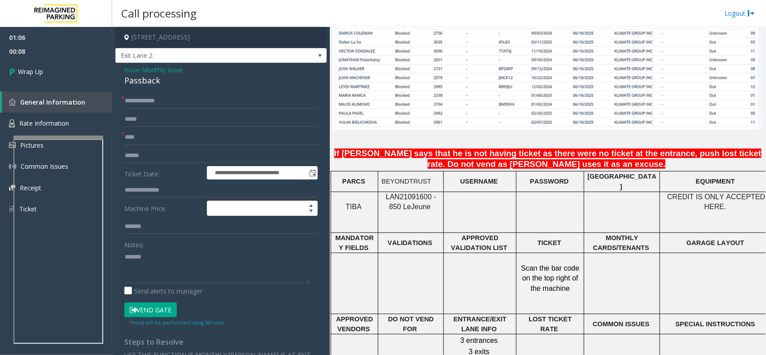
click at [148, 82] on div "Passback" at bounding box center [220, 81] width 193 height 12
copy div "Passback"
click at [160, 274] on textarea at bounding box center [216, 267] width 185 height 34
paste textarea "*********"
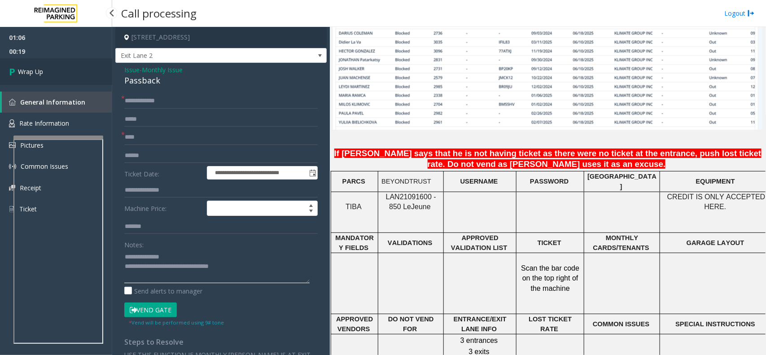
type textarea "**********"
click at [66, 64] on link "Wrap Up" at bounding box center [56, 71] width 112 height 26
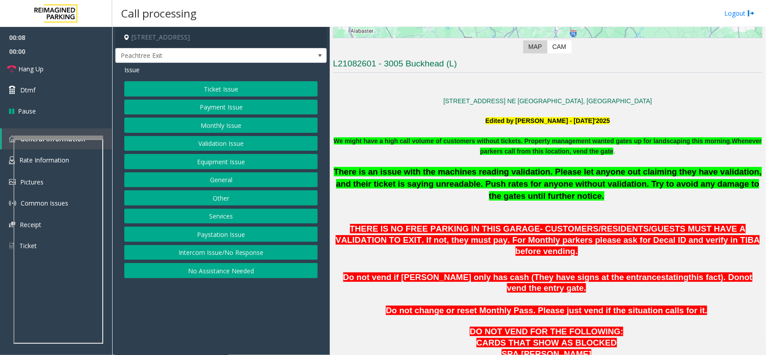
scroll to position [56, 0]
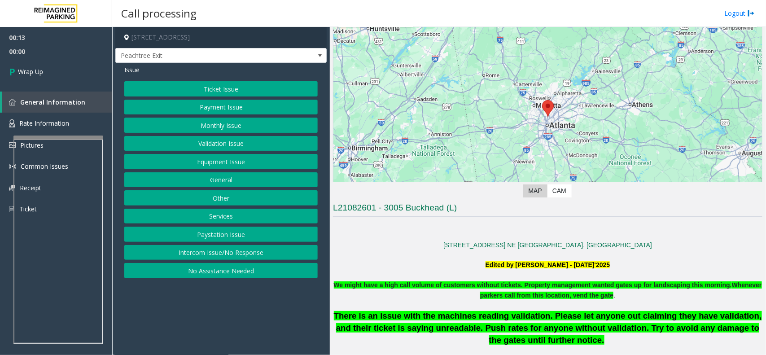
drag, startPoint x: 215, startPoint y: 256, endPoint x: 213, endPoint y: 202, distance: 53.9
click at [215, 256] on button "Intercom Issue/No Response" at bounding box center [220, 252] width 193 height 15
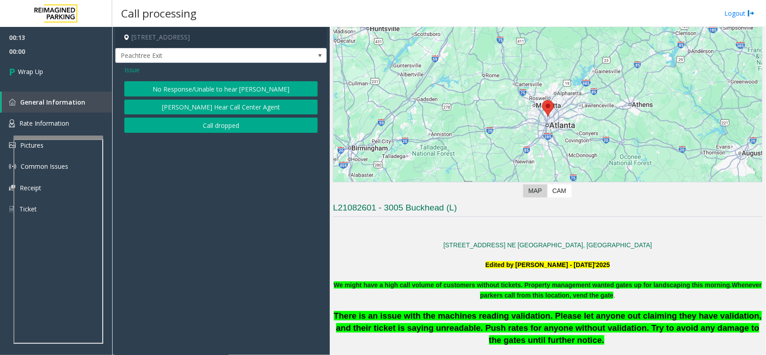
click at [209, 130] on button "Call dropped" at bounding box center [220, 125] width 193 height 15
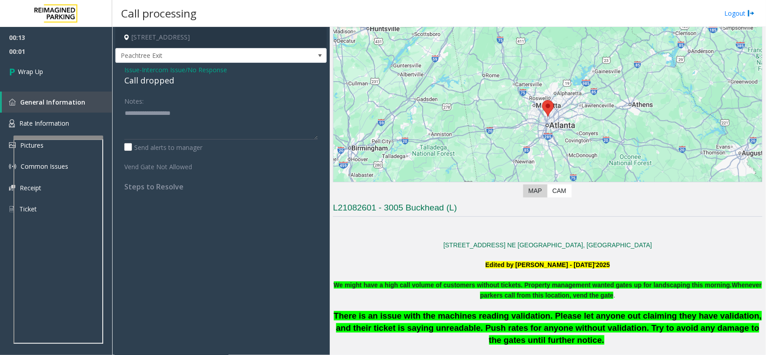
click at [151, 88] on div "Issue - Intercom Issue/No Response Call dropped Notes: Send alerts to manager V…" at bounding box center [220, 131] width 211 height 137
click at [153, 84] on div "Call dropped" at bounding box center [220, 81] width 193 height 12
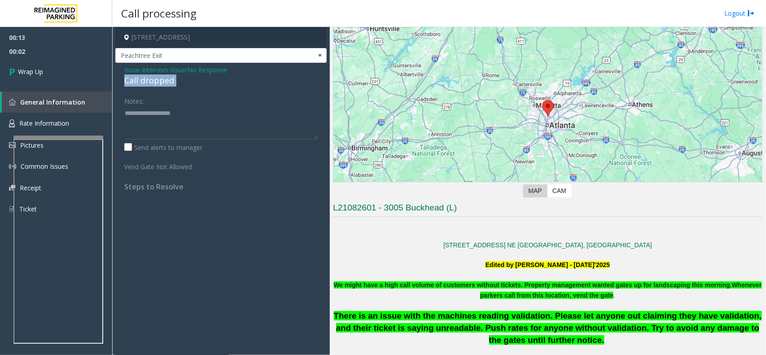
click at [153, 84] on div "Call dropped" at bounding box center [220, 81] width 193 height 12
type textarea "**********"
click at [79, 80] on link "Wrap Up" at bounding box center [56, 71] width 112 height 26
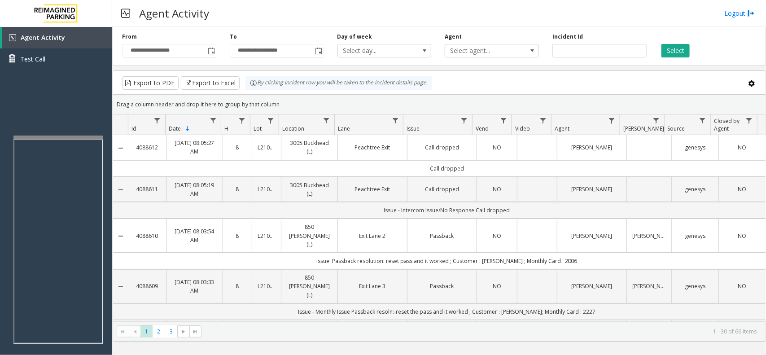
click at [534, 234] on td "Data table" at bounding box center [537, 236] width 40 height 34
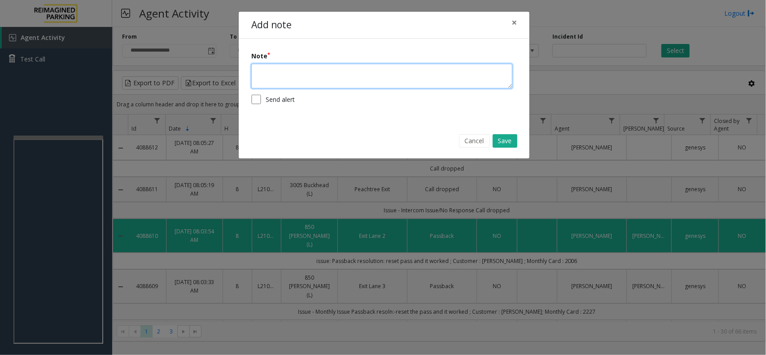
click at [338, 80] on textarea at bounding box center [381, 76] width 261 height 25
type textarea "**********"
click at [505, 135] on button "Save" at bounding box center [505, 140] width 25 height 13
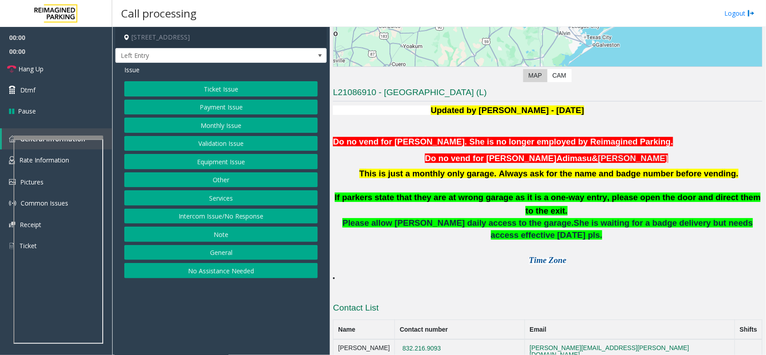
scroll to position [178, 0]
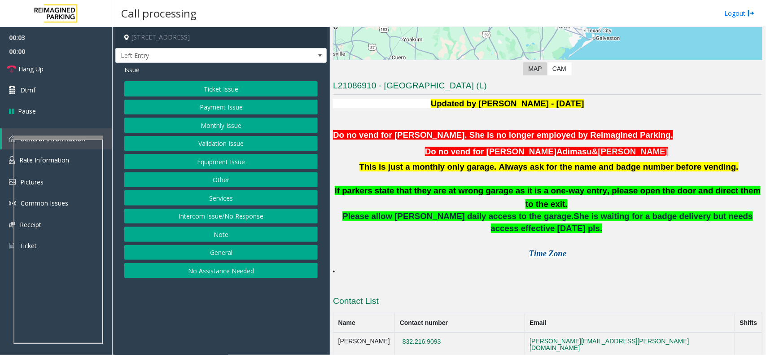
click at [248, 131] on button "Monthly Issue" at bounding box center [220, 125] width 193 height 15
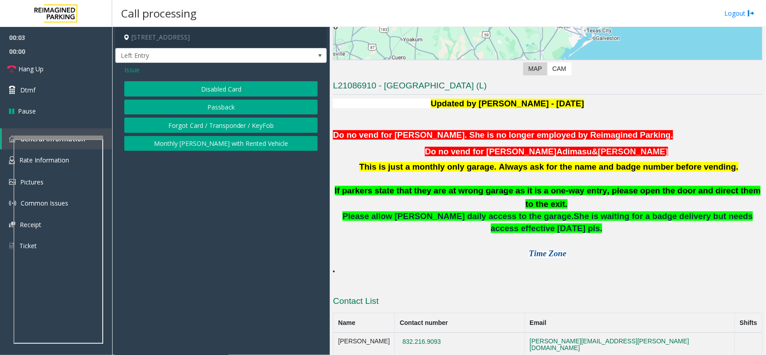
click at [236, 83] on button "Disabled Card" at bounding box center [220, 88] width 193 height 15
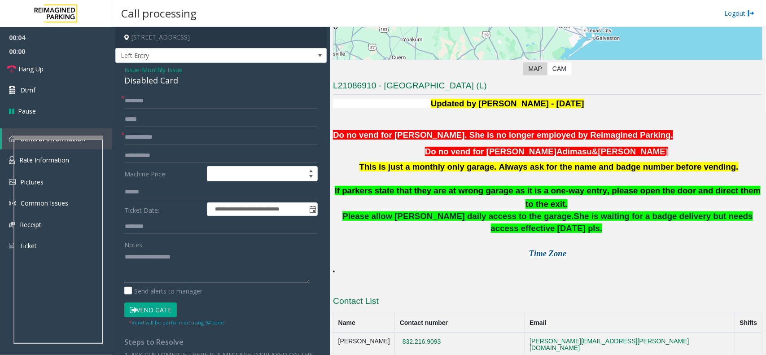
click at [160, 259] on textarea at bounding box center [216, 267] width 185 height 34
click at [156, 79] on div "Disabled Card" at bounding box center [220, 81] width 193 height 12
click at [179, 253] on textarea at bounding box center [216, 267] width 185 height 34
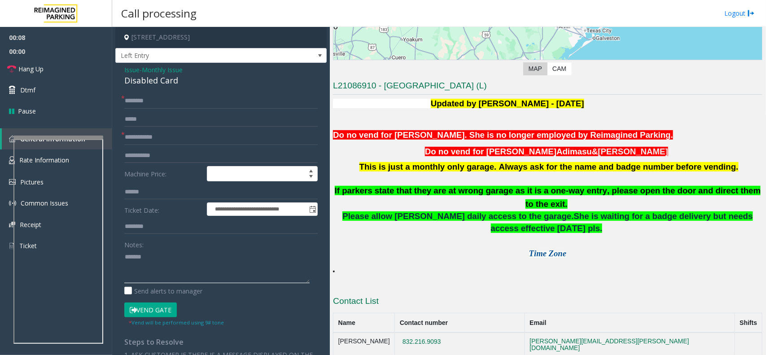
paste textarea "**********"
type textarea "**********"
click at [159, 140] on input "text" at bounding box center [220, 137] width 193 height 15
type input "******"
click at [152, 94] on input "text" at bounding box center [220, 100] width 193 height 15
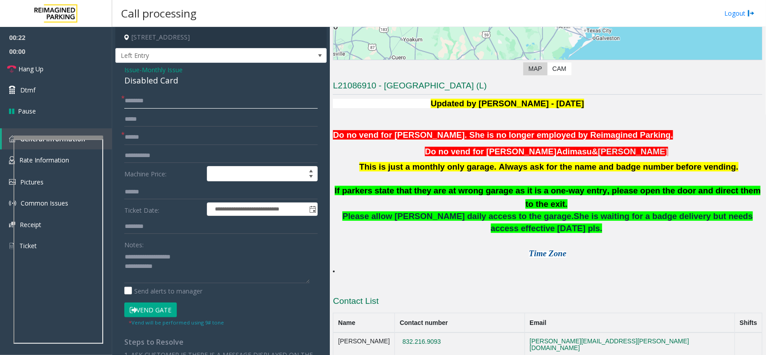
type input "*******"
click at [180, 263] on textarea at bounding box center [216, 267] width 185 height 34
click at [151, 308] on button "Vend Gate" at bounding box center [150, 309] width 53 height 15
click at [173, 274] on textarea at bounding box center [216, 267] width 185 height 34
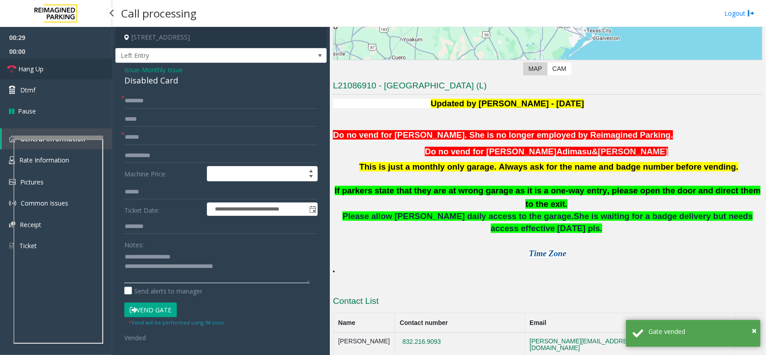
type textarea "**********"
click at [55, 72] on link "Hang Up" at bounding box center [56, 68] width 112 height 21
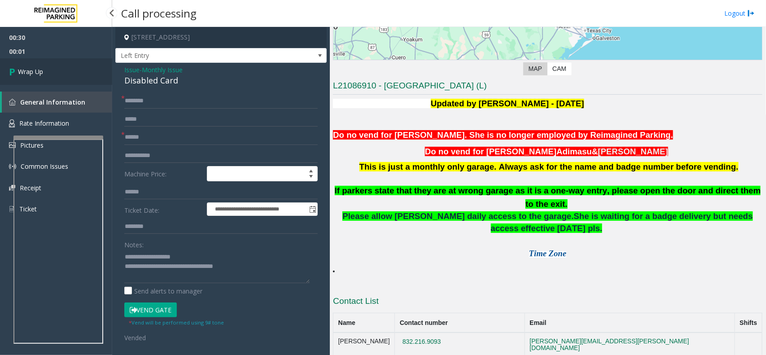
click at [55, 72] on link "Wrap Up" at bounding box center [56, 71] width 112 height 26
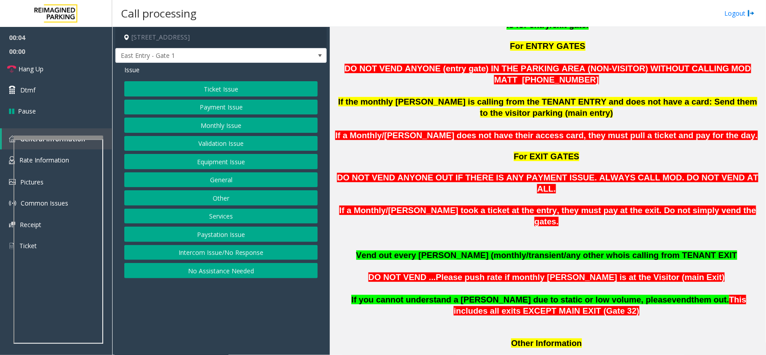
scroll to position [673, 0]
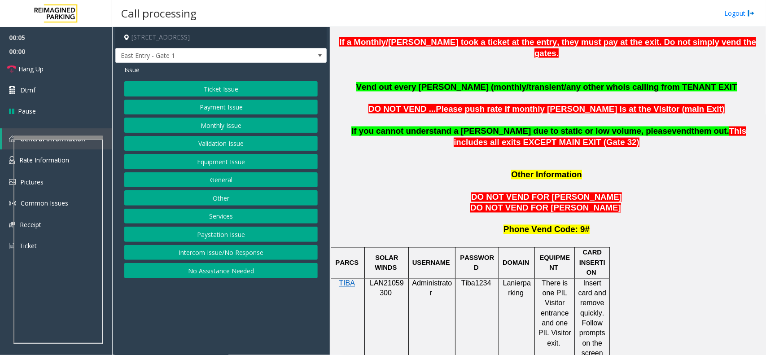
click at [381, 280] on span "LAN21059300" at bounding box center [387, 289] width 34 height 18
click at [382, 280] on span "LAN21059300" at bounding box center [387, 289] width 34 height 18
click at [214, 127] on button "Monthly Issue" at bounding box center [220, 125] width 193 height 15
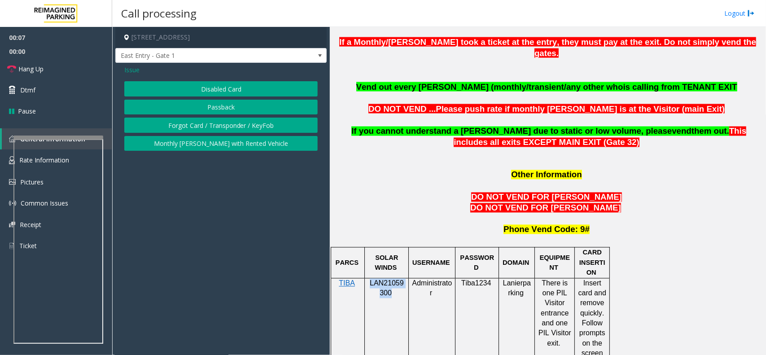
click at [214, 127] on button "Forgot Card / Transponder / KeyFob" at bounding box center [220, 125] width 193 height 15
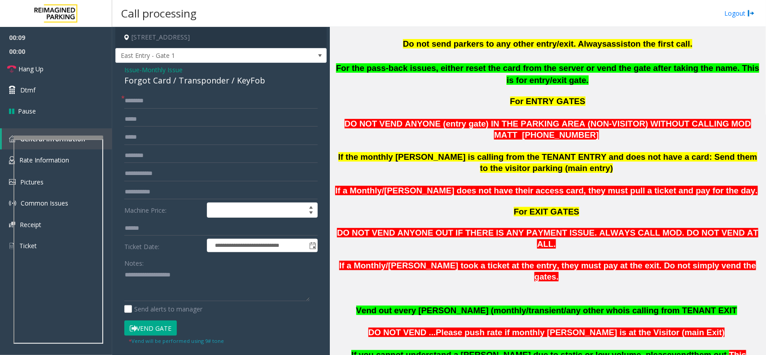
scroll to position [449, 0]
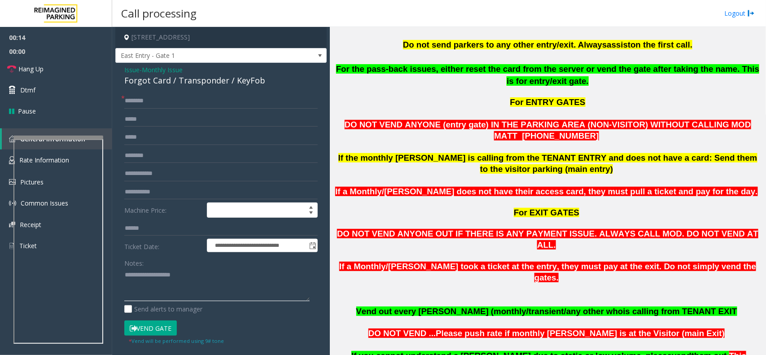
click at [149, 270] on textarea at bounding box center [216, 285] width 185 height 34
click at [214, 84] on div "Forgot Card / Transponder / KeyFob" at bounding box center [220, 81] width 193 height 12
paste textarea "**********"
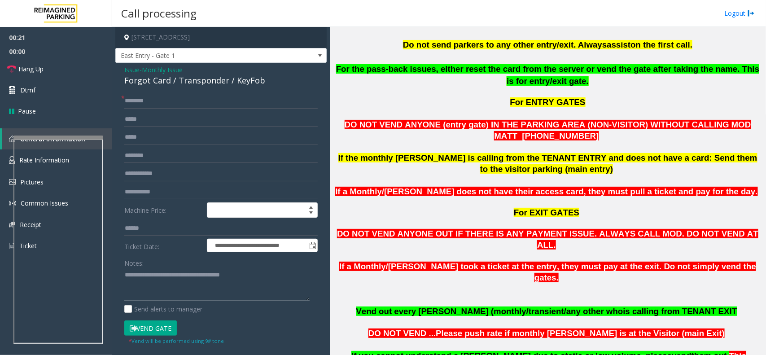
click at [185, 286] on textarea at bounding box center [216, 285] width 185 height 34
type textarea "**********"
click at [214, 105] on input "text" at bounding box center [220, 100] width 193 height 15
type input "**"
click at [189, 296] on textarea at bounding box center [216, 285] width 185 height 34
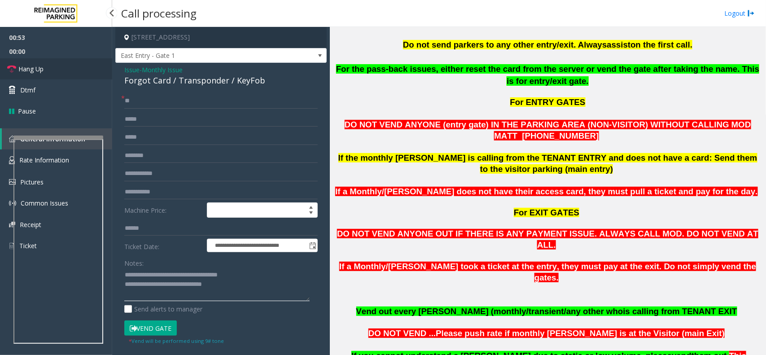
type textarea "**********"
click at [59, 70] on link "Hang Up" at bounding box center [56, 68] width 112 height 21
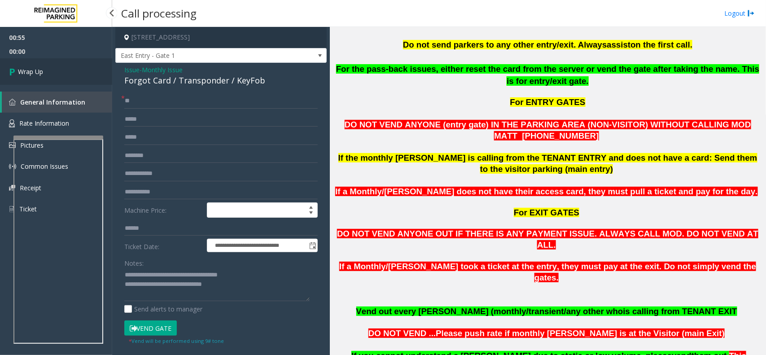
click at [59, 70] on link "Wrap Up" at bounding box center [56, 71] width 112 height 26
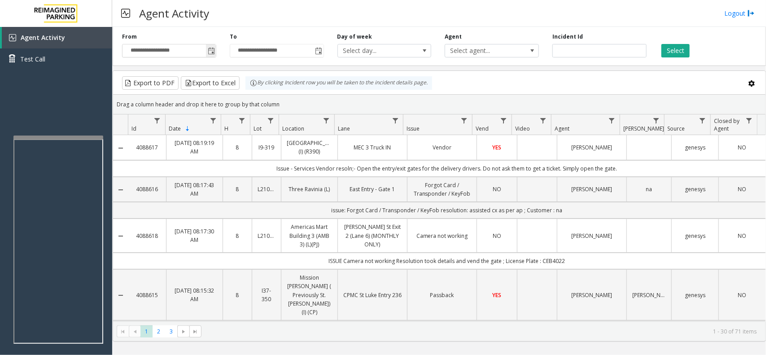
drag, startPoint x: 285, startPoint y: 101, endPoint x: 207, endPoint y: 53, distance: 92.3
click at [207, 53] on div "**********" at bounding box center [439, 182] width 653 height 318
click at [302, 100] on div "Drag a column header and drop it here to group by that column" at bounding box center [439, 104] width 653 height 16
drag, startPoint x: 292, startPoint y: 106, endPoint x: 254, endPoint y: 92, distance: 40.6
click at [254, 92] on kendo-grid "Export to PDF Export to Excel By clicking Incident row you will be taken to the…" at bounding box center [439, 205] width 653 height 271
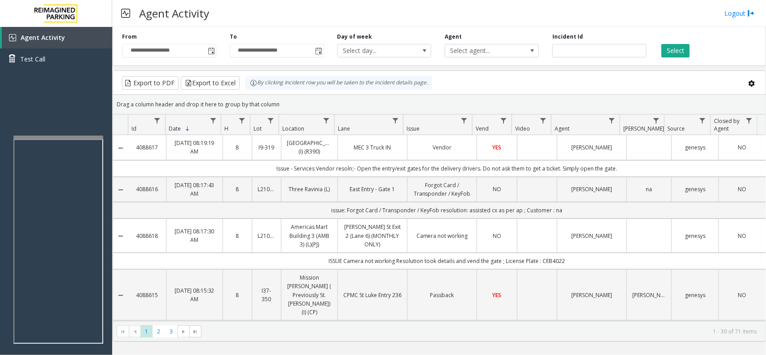
click at [290, 105] on div "Drag a column header and drop it here to group by that column" at bounding box center [439, 104] width 653 height 16
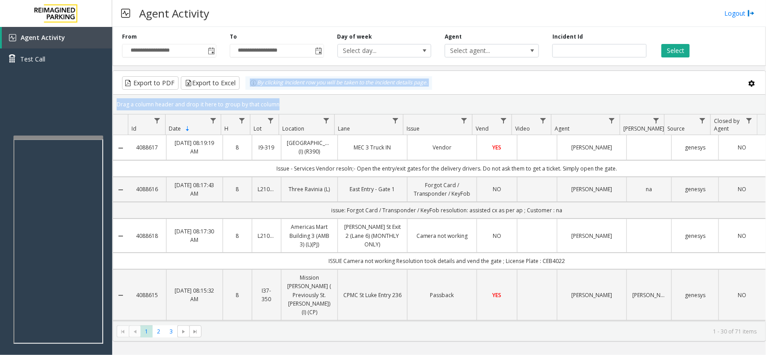
drag, startPoint x: 290, startPoint y: 105, endPoint x: 241, endPoint y: 88, distance: 51.4
click at [241, 88] on kendo-grid "Export to PDF Export to Excel By clicking Incident row you will be taken to the…" at bounding box center [439, 205] width 653 height 271
click at [283, 99] on div "Drag a column header and drop it here to group by that column" at bounding box center [439, 104] width 653 height 16
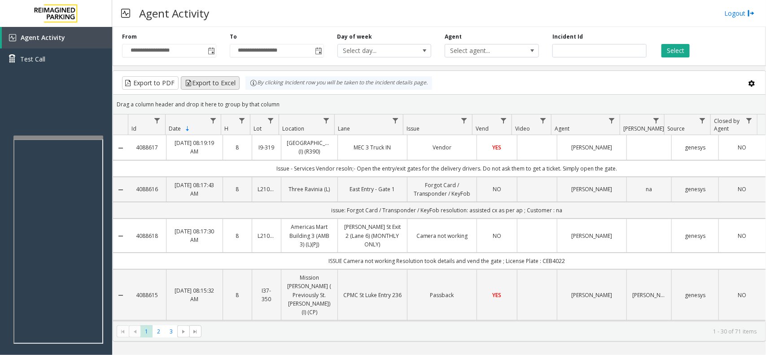
drag, startPoint x: 286, startPoint y: 105, endPoint x: 230, endPoint y: 86, distance: 59.2
click at [230, 86] on kendo-grid "Export to PDF Export to Excel By clicking Incident row you will be taken to the…" at bounding box center [439, 205] width 653 height 271
click at [280, 99] on div "Drag a column header and drop it here to group by that column" at bounding box center [439, 104] width 653 height 16
drag, startPoint x: 284, startPoint y: 100, endPoint x: 238, endPoint y: 82, distance: 48.8
click at [238, 82] on kendo-grid "Export to PDF Export to Excel By clicking Incident row you will be taken to the…" at bounding box center [439, 205] width 653 height 271
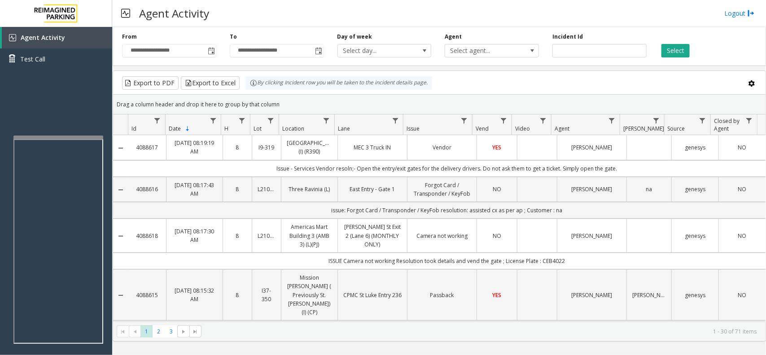
click at [286, 105] on div "Drag a column header and drop it here to group by that column" at bounding box center [439, 104] width 653 height 16
drag, startPoint x: 285, startPoint y: 106, endPoint x: 232, endPoint y: 82, distance: 59.2
click at [232, 82] on kendo-grid "Export to PDF Export to Excel By clicking Incident row you will be taken to the…" at bounding box center [439, 205] width 653 height 271
click at [283, 97] on div "Drag a column header and drop it here to group by that column" at bounding box center [439, 104] width 653 height 16
drag, startPoint x: 288, startPoint y: 102, endPoint x: 245, endPoint y: 89, distance: 44.6
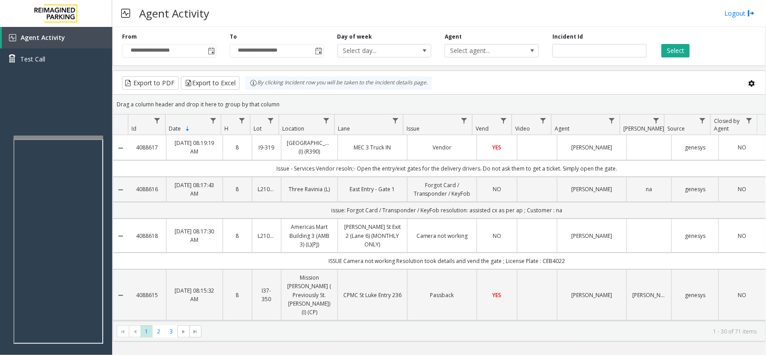
click at [245, 89] on kendo-grid "Export to PDF Export to Excel By clicking Incident row you will be taken to the…" at bounding box center [439, 205] width 653 height 271
click at [284, 101] on div "Drag a column header and drop it here to group by that column" at bounding box center [439, 104] width 653 height 16
drag, startPoint x: 283, startPoint y: 106, endPoint x: 253, endPoint y: 92, distance: 33.1
click at [253, 92] on kendo-grid "Export to PDF Export to Excel By clicking Incident row you will be taken to the…" at bounding box center [439, 205] width 653 height 271
click at [293, 105] on div "Drag a column header and drop it here to group by that column" at bounding box center [439, 104] width 653 height 16
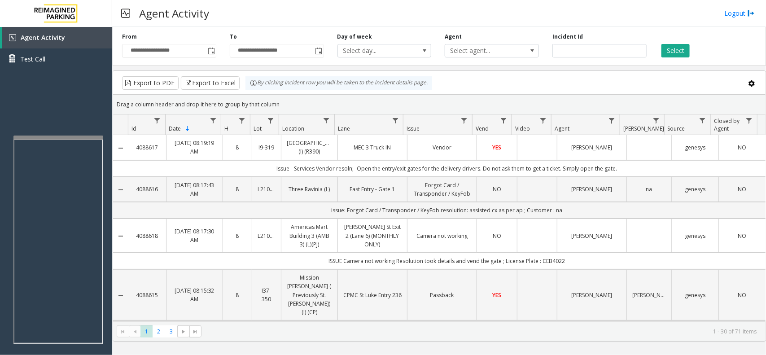
drag, startPoint x: 286, startPoint y: 106, endPoint x: 245, endPoint y: 96, distance: 42.7
click at [245, 96] on kendo-grid-group-panel "Drag a column header and drop it here to group by that column" at bounding box center [439, 105] width 653 height 20
click at [280, 97] on div "Drag a column header and drop it here to group by that column" at bounding box center [439, 104] width 653 height 16
drag, startPoint x: 281, startPoint y: 98, endPoint x: 255, endPoint y: 84, distance: 29.9
click at [255, 84] on kendo-grid "Export to PDF Export to Excel By clicking Incident row you will be taken to the…" at bounding box center [439, 205] width 653 height 271
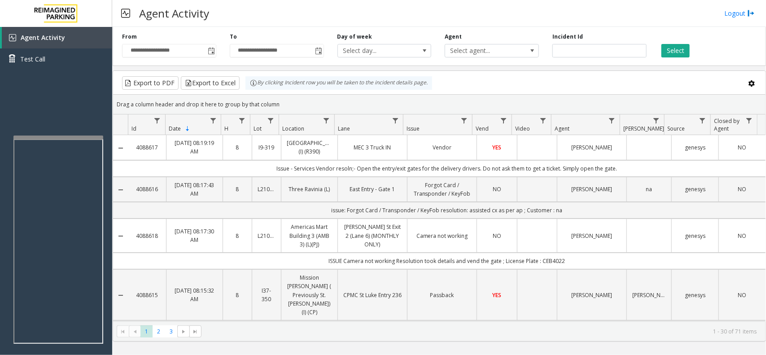
click at [314, 104] on div "Drag a column header and drop it here to group by that column" at bounding box center [439, 104] width 653 height 16
drag, startPoint x: 292, startPoint y: 104, endPoint x: 248, endPoint y: 83, distance: 48.0
click at [248, 83] on kendo-grid "Export to PDF Export to Excel By clicking Incident row you will be taken to the…" at bounding box center [439, 205] width 653 height 271
click at [286, 102] on div "Drag a column header and drop it here to group by that column" at bounding box center [439, 104] width 653 height 16
drag, startPoint x: 286, startPoint y: 106, endPoint x: 232, endPoint y: 80, distance: 60.4
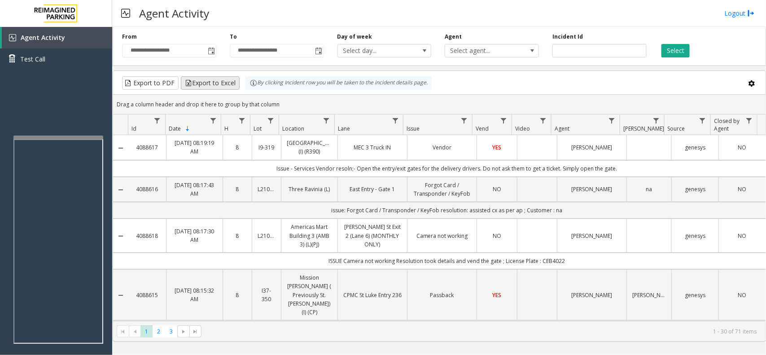
click at [232, 80] on kendo-grid "Export to PDF Export to Excel By clicking Incident row you will be taken to the…" at bounding box center [439, 205] width 653 height 271
click at [279, 99] on div "Drag a column header and drop it here to group by that column" at bounding box center [439, 104] width 653 height 16
drag, startPoint x: 283, startPoint y: 101, endPoint x: 242, endPoint y: 87, distance: 43.3
click at [242, 87] on kendo-grid "Export to PDF Export to Excel By clicking Incident row you will be taken to the…" at bounding box center [439, 205] width 653 height 271
click at [272, 96] on div "Drag a column header and drop it here to group by that column" at bounding box center [439, 104] width 653 height 16
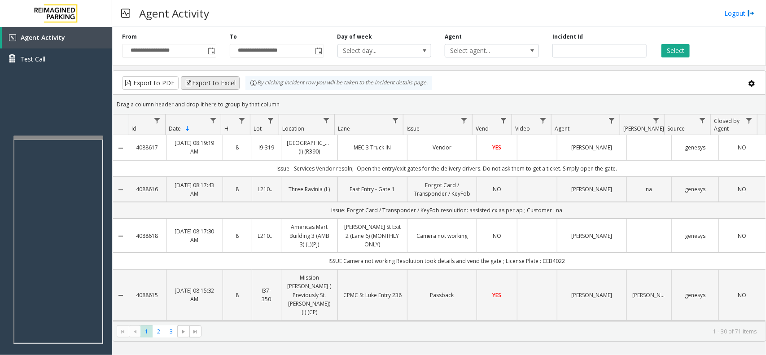
drag, startPoint x: 288, startPoint y: 101, endPoint x: 236, endPoint y: 76, distance: 57.8
click at [236, 76] on kendo-grid "Export to PDF Export to Excel By clicking Incident row you will be taken to the…" at bounding box center [439, 205] width 653 height 271
click at [277, 96] on div "Drag a column header and drop it here to group by that column" at bounding box center [439, 104] width 653 height 16
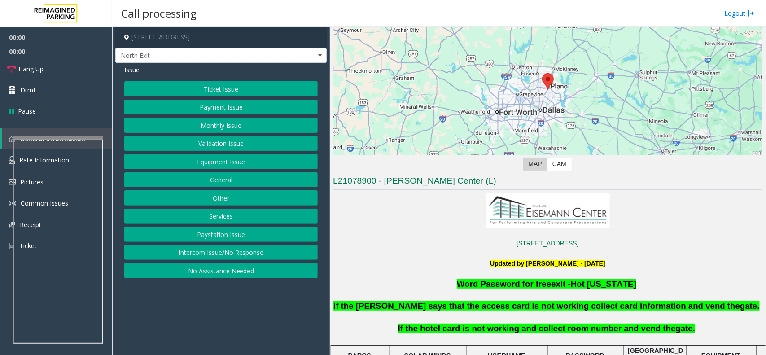
scroll to position [224, 0]
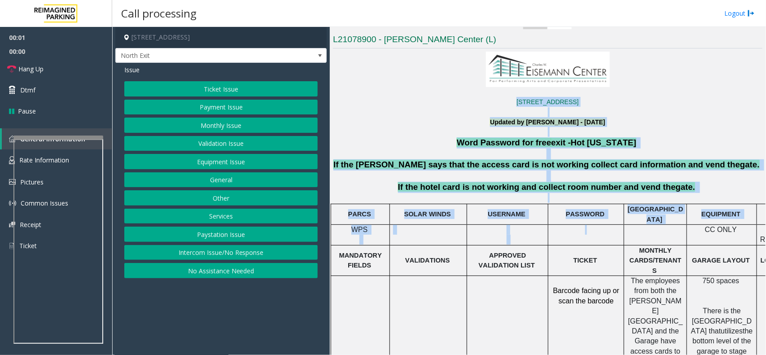
drag, startPoint x: 486, startPoint y: 169, endPoint x: 597, endPoint y: 225, distance: 124.4
click at [652, 209] on p "[GEOGRAPHIC_DATA]" at bounding box center [655, 214] width 56 height 20
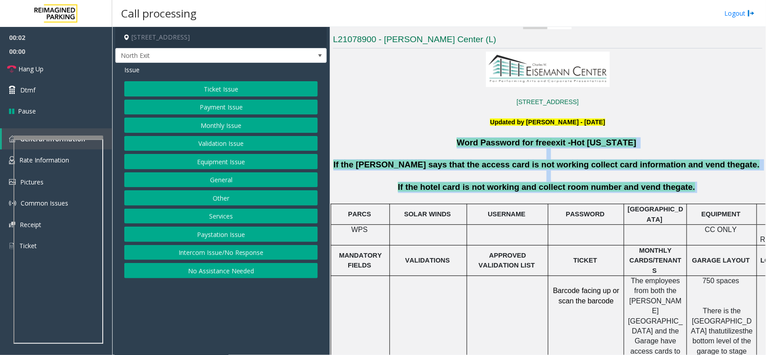
drag, startPoint x: 684, startPoint y: 191, endPoint x: 444, endPoint y: 139, distance: 244.8
click at [444, 139] on p "Word Password for free exit - Hot [US_STATE]" at bounding box center [547, 142] width 431 height 11
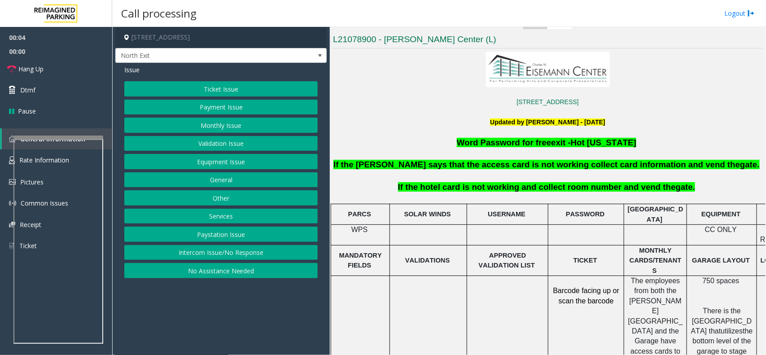
click at [237, 219] on button "Services" at bounding box center [220, 216] width 193 height 15
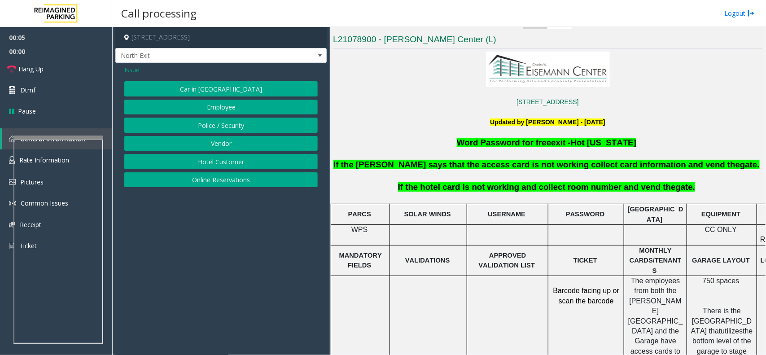
click at [221, 162] on button "Hotel Customer" at bounding box center [220, 161] width 193 height 15
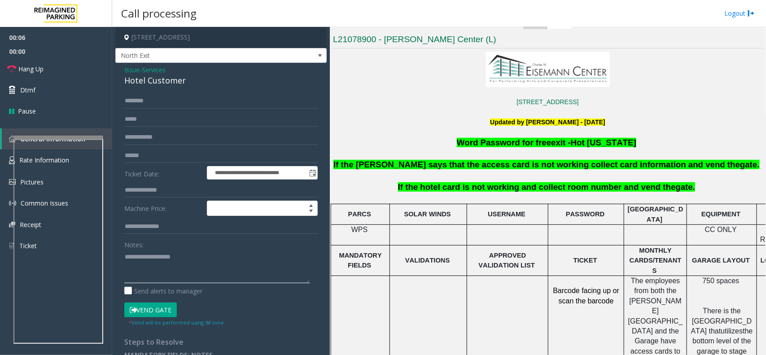
click at [167, 275] on textarea at bounding box center [216, 267] width 185 height 34
click at [180, 87] on div "Hotel Customer" at bounding box center [220, 81] width 193 height 12
click at [178, 85] on div "Hotel Customer" at bounding box center [220, 81] width 193 height 12
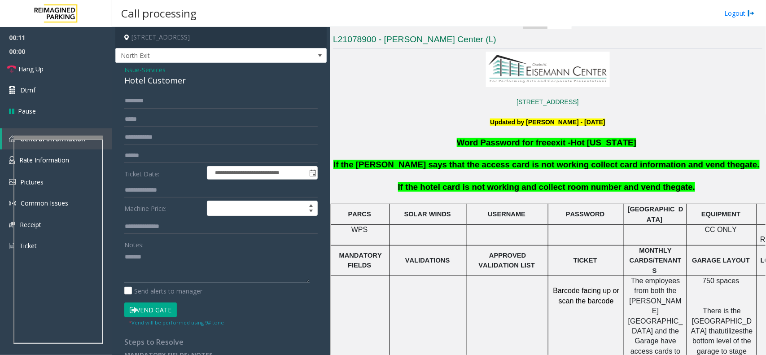
click at [170, 261] on textarea at bounding box center [216, 267] width 185 height 34
paste textarea "**********"
type textarea "**********"
click at [173, 194] on input "text" at bounding box center [220, 190] width 193 height 15
type input "***"
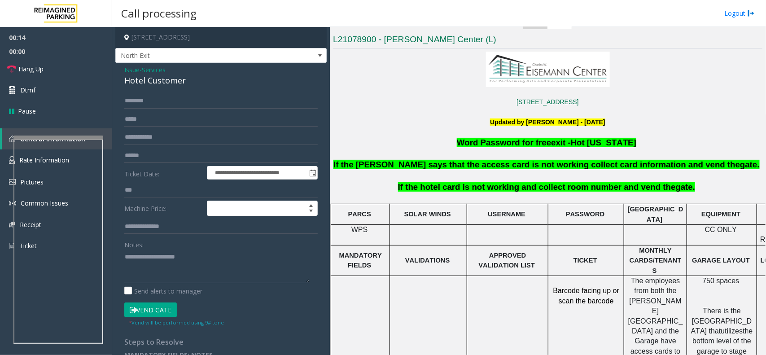
click at [151, 321] on small "* Vend will be performed using 9# tone" at bounding box center [176, 322] width 95 height 7
click at [153, 314] on button "Vend Gate" at bounding box center [150, 309] width 53 height 15
click at [151, 271] on textarea at bounding box center [216, 267] width 185 height 34
type textarea "**********"
click at [54, 75] on link "Hang Up" at bounding box center [56, 68] width 112 height 21
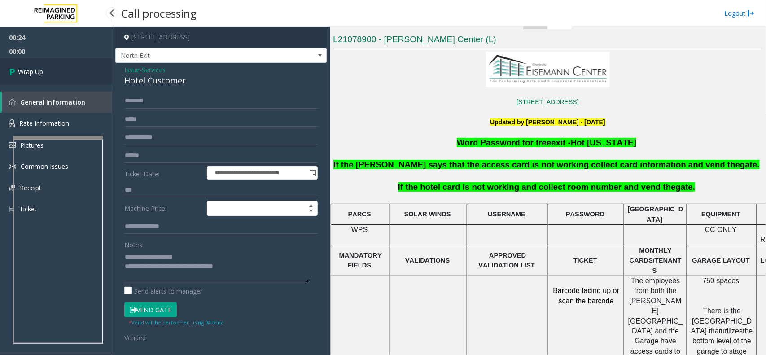
click at [54, 75] on link "Wrap Up" at bounding box center [56, 71] width 112 height 26
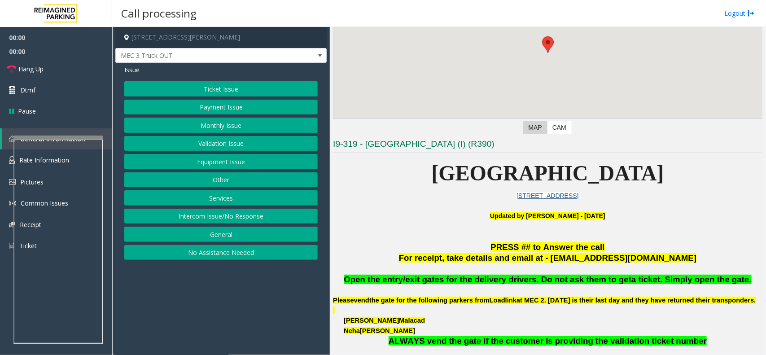
scroll to position [280, 0]
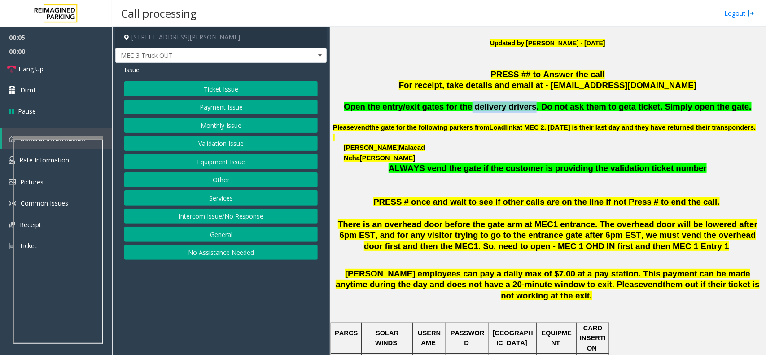
drag, startPoint x: 533, startPoint y: 108, endPoint x: 477, endPoint y: 108, distance: 56.1
click at [477, 108] on span "Open the entry/exit gates for the delivery drivers. Do not ask them to get" at bounding box center [488, 106] width 288 height 9
click at [228, 205] on button "Services" at bounding box center [220, 197] width 193 height 15
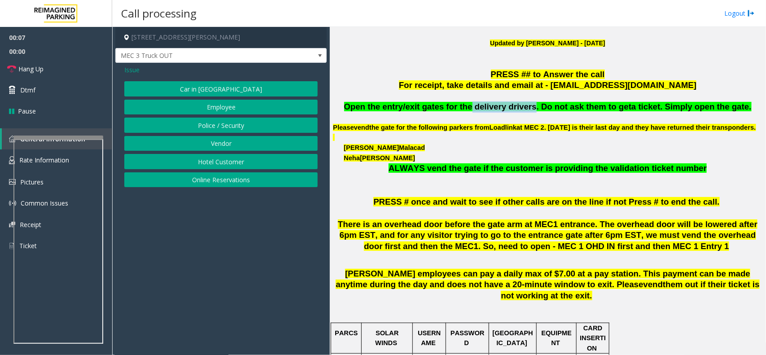
click at [219, 143] on button "Vendor" at bounding box center [220, 143] width 193 height 15
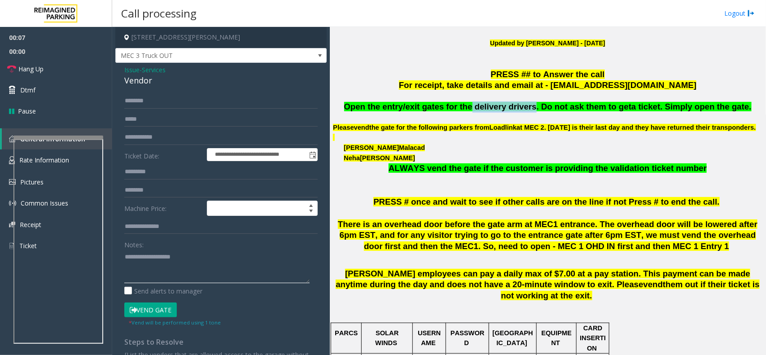
click at [162, 266] on textarea at bounding box center [216, 267] width 185 height 34
click at [144, 313] on button "Vend Gate" at bounding box center [150, 309] width 53 height 15
click at [173, 265] on textarea at bounding box center [216, 267] width 185 height 34
paste textarea "**********"
type textarea "**********"
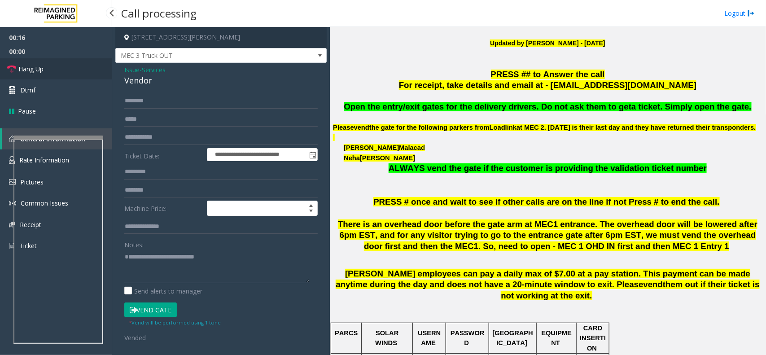
click at [66, 75] on link "Hang Up" at bounding box center [56, 68] width 112 height 21
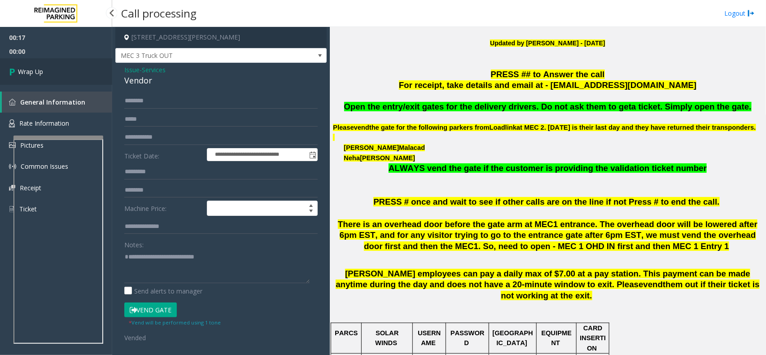
click at [54, 79] on link "Wrap Up" at bounding box center [56, 71] width 112 height 26
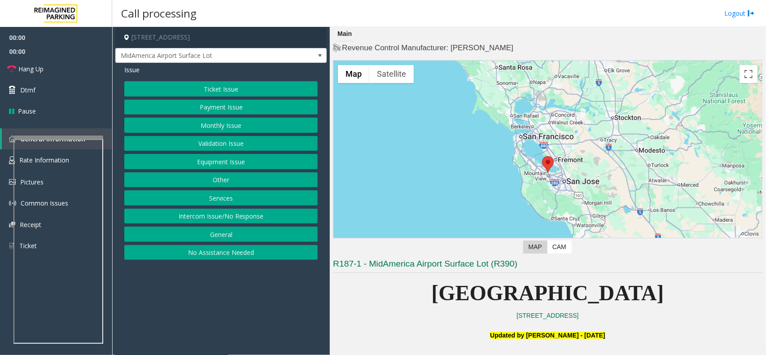
scroll to position [224, 0]
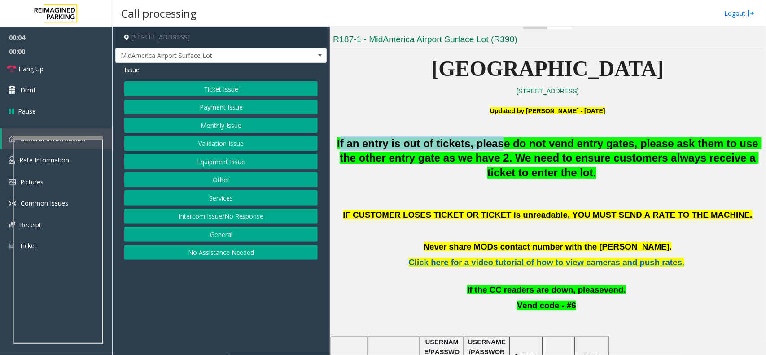
drag, startPoint x: 346, startPoint y: 138, endPoint x: 513, endPoint y: 146, distance: 167.2
click at [513, 146] on span "If an entry is out of tickets, please do not vend entry gates, please ask them …" at bounding box center [549, 157] width 425 height 41
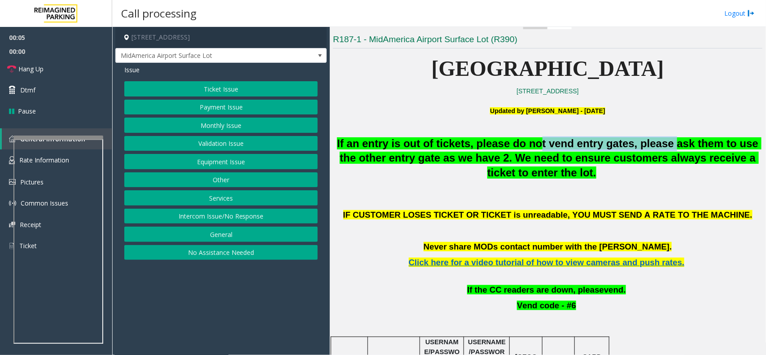
drag, startPoint x: 550, startPoint y: 142, endPoint x: 687, endPoint y: 151, distance: 136.7
click at [686, 151] on p "If an entry is out of tickets, please do not vend entry gates, please ask them …" at bounding box center [548, 158] width 430 height 44
click at [470, 185] on p at bounding box center [548, 185] width 430 height 10
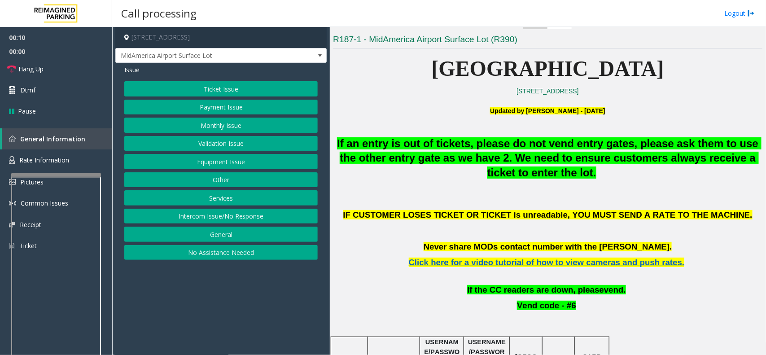
click at [57, 174] on div at bounding box center [56, 175] width 90 height 4
click at [86, 157] on link "Rate Information" at bounding box center [56, 160] width 112 height 22
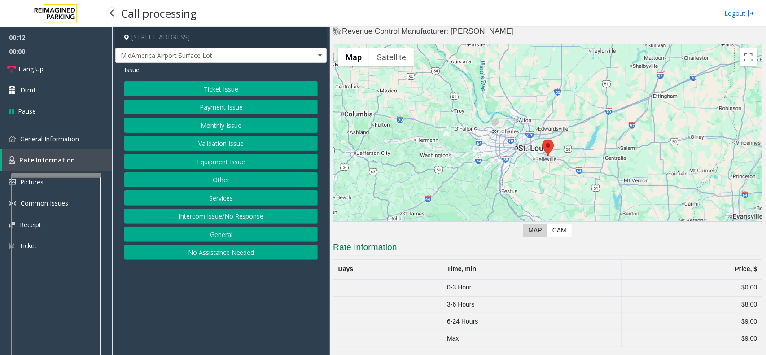
scroll to position [17, 0]
click at [280, 90] on button "Ticket Issue" at bounding box center [220, 88] width 193 height 15
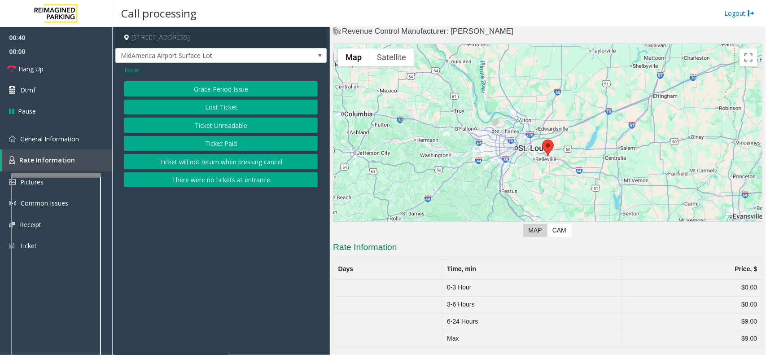
click at [262, 108] on button "Lost Ticket" at bounding box center [220, 107] width 193 height 15
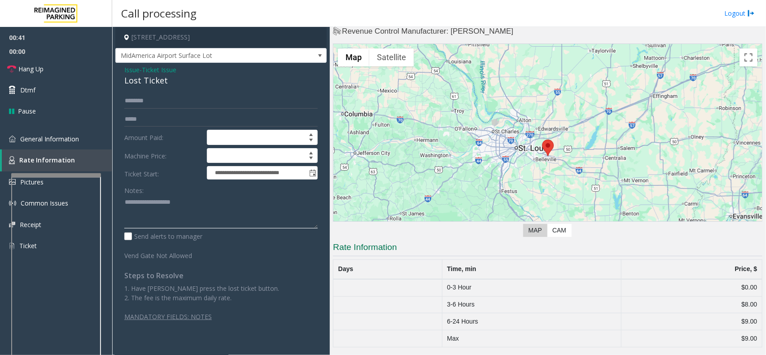
click at [162, 202] on textarea at bounding box center [220, 212] width 193 height 34
click at [149, 79] on div "Lost Ticket" at bounding box center [220, 81] width 193 height 12
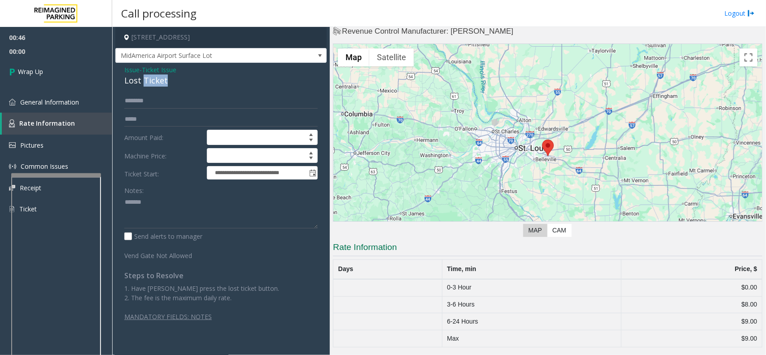
click at [149, 79] on div "Lost Ticket" at bounding box center [220, 81] width 193 height 12
click at [163, 202] on textarea at bounding box center [220, 212] width 193 height 34
paste textarea "**********"
click at [150, 79] on div "Lost Ticket" at bounding box center [220, 81] width 193 height 12
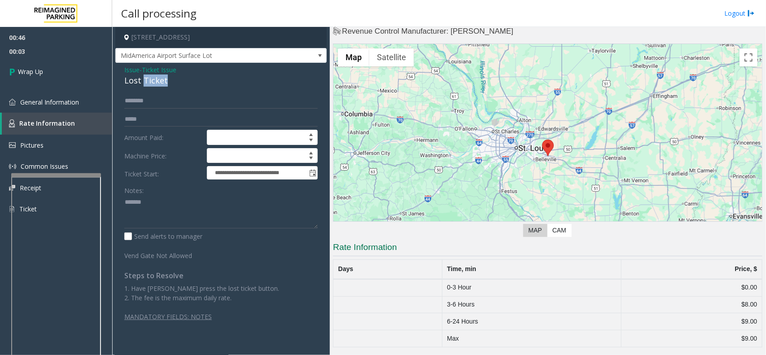
click at [150, 79] on div "Lost Ticket" at bounding box center [220, 81] width 193 height 12
click at [164, 205] on textarea at bounding box center [220, 212] width 193 height 34
paste textarea "**********"
type textarea "**********"
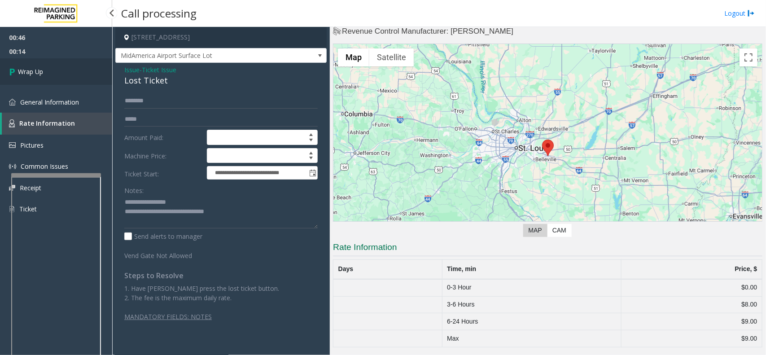
click at [79, 81] on link "Wrap Up" at bounding box center [56, 71] width 112 height 26
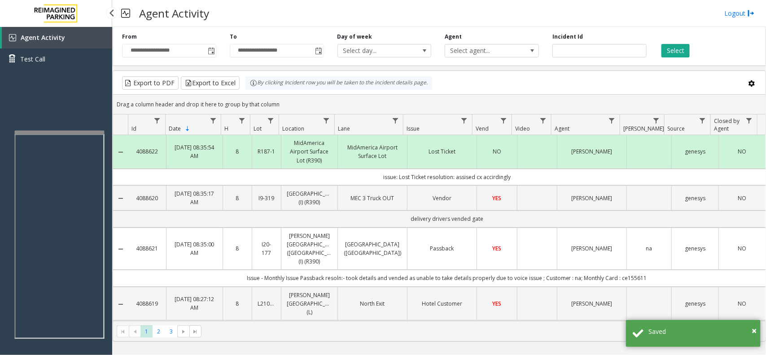
click at [91, 128] on app-root "**********" at bounding box center [383, 177] width 766 height 355
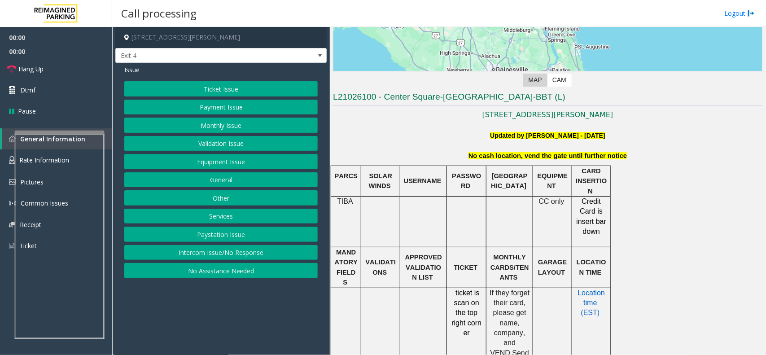
scroll to position [168, 0]
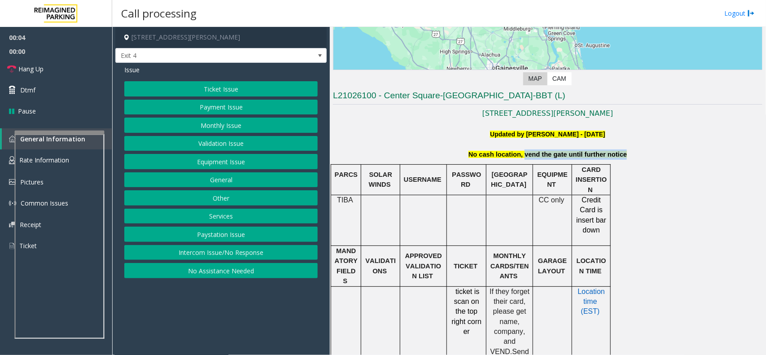
drag, startPoint x: 519, startPoint y: 151, endPoint x: 631, endPoint y: 152, distance: 112.2
click at [631, 152] on p "No cash location, vend the gate until further notice" at bounding box center [548, 154] width 430 height 10
click at [229, 94] on button "Ticket Issue" at bounding box center [220, 88] width 193 height 15
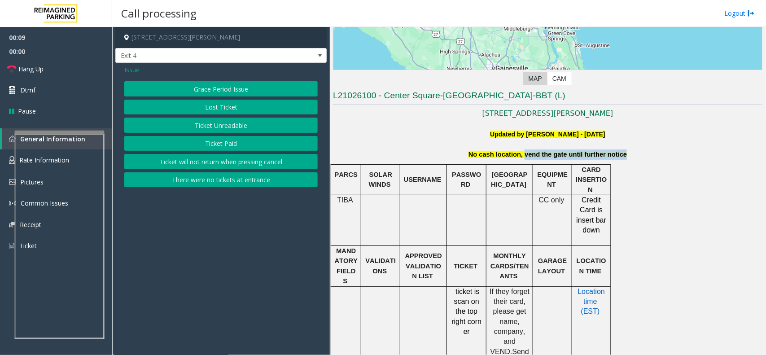
click at [230, 124] on button "Ticket Unreadable" at bounding box center [220, 125] width 193 height 15
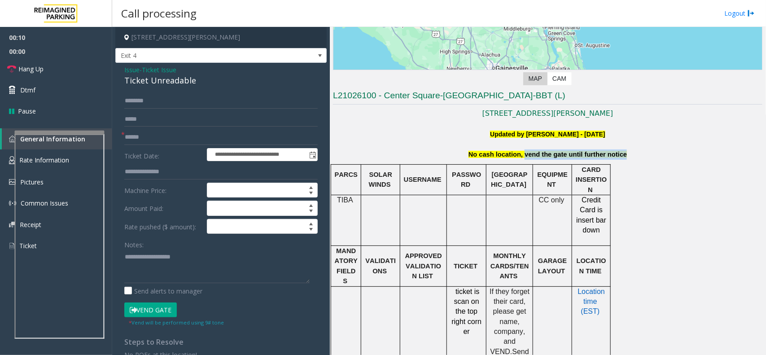
click at [162, 306] on button "Vend Gate" at bounding box center [150, 309] width 53 height 15
click at [176, 268] on textarea at bounding box center [216, 267] width 185 height 34
paste textarea "**********"
type textarea "**********"
click at [146, 144] on input "text" at bounding box center [220, 137] width 193 height 15
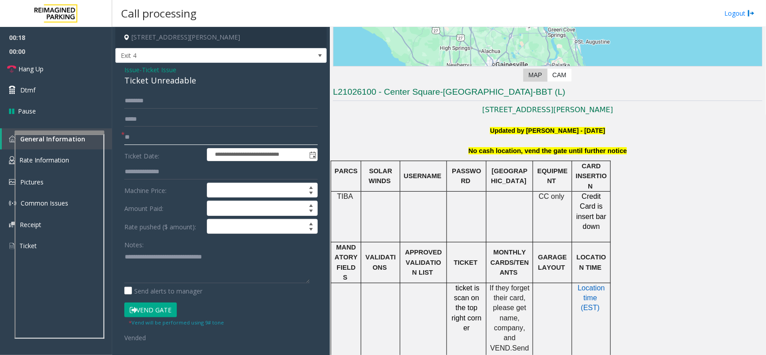
scroll to position [0, 0]
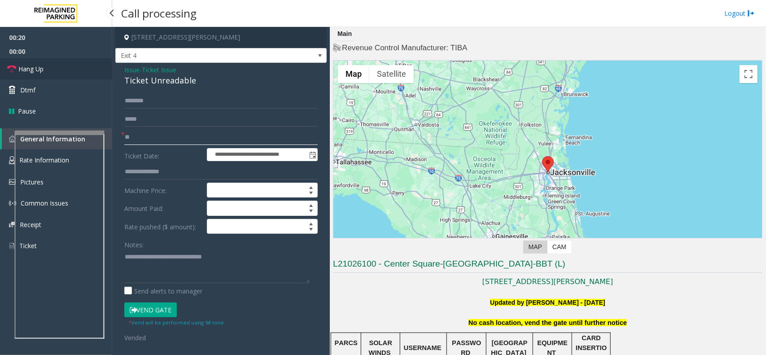
type input "**"
click at [77, 66] on link "Hang Up" at bounding box center [56, 68] width 112 height 21
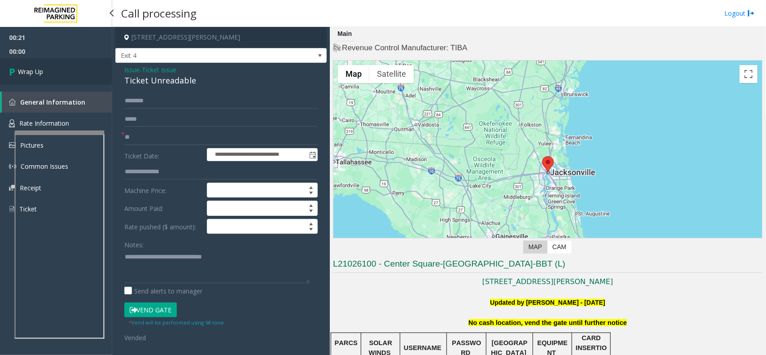
click at [76, 66] on link "Wrap Up" at bounding box center [56, 71] width 112 height 26
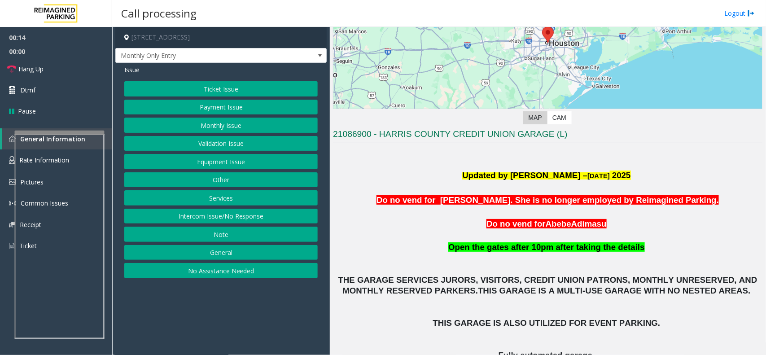
scroll to position [23, 0]
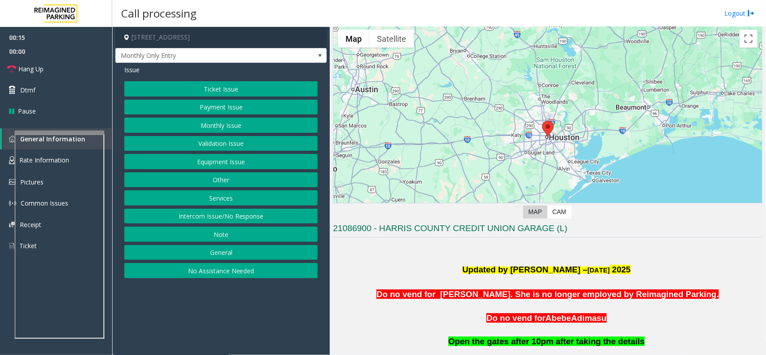
click at [249, 214] on button "Intercom Issue/No Response" at bounding box center [220, 216] width 193 height 15
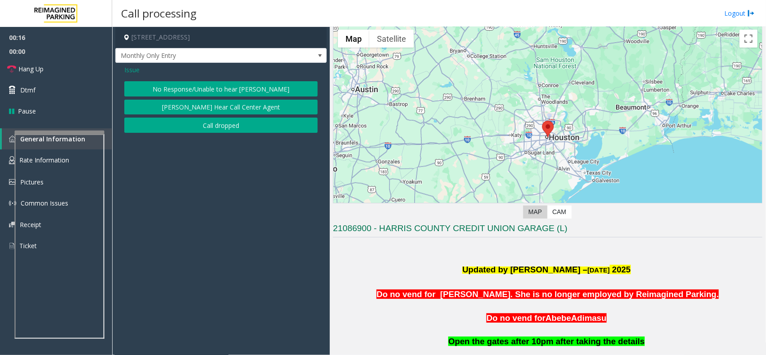
click at [225, 83] on button "No Response/Unable to hear [PERSON_NAME]" at bounding box center [220, 88] width 193 height 15
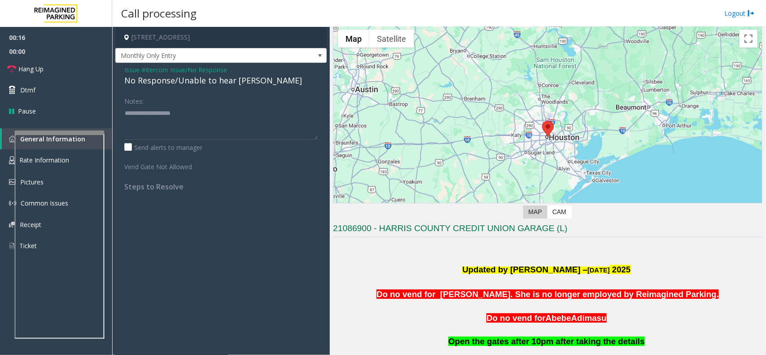
click at [225, 79] on div "No Response/Unable to hear [PERSON_NAME]" at bounding box center [220, 81] width 193 height 12
click at [272, 113] on textarea at bounding box center [220, 123] width 193 height 34
type textarea "**********"
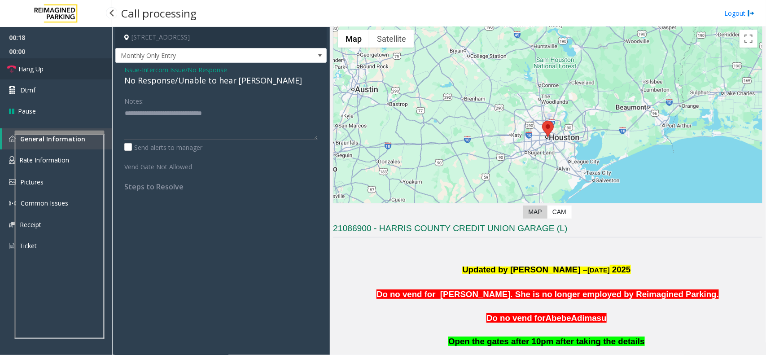
click at [90, 69] on link "Hang Up" at bounding box center [56, 68] width 112 height 21
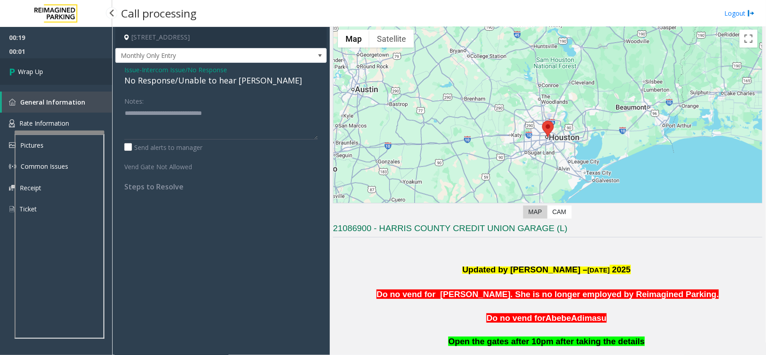
click at [90, 69] on link "Wrap Up" at bounding box center [56, 71] width 112 height 26
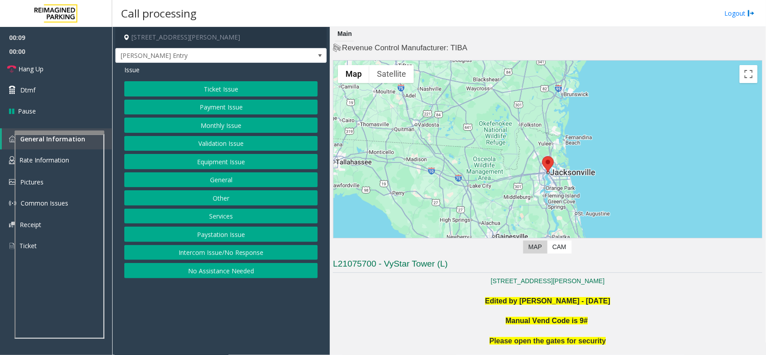
click at [182, 250] on button "Intercom Issue/No Response" at bounding box center [220, 252] width 193 height 15
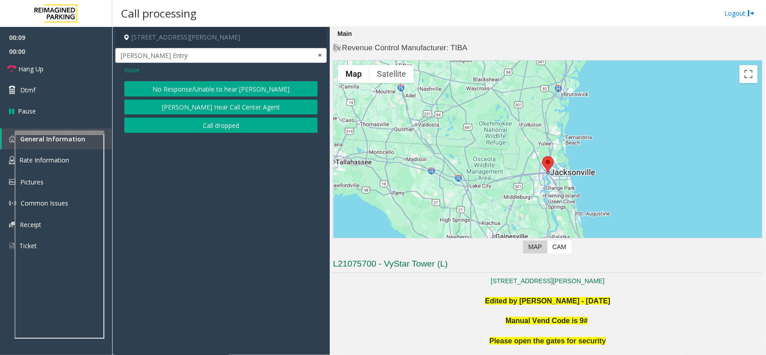
click at [197, 90] on button "No Response/Unable to hear [PERSON_NAME]" at bounding box center [220, 88] width 193 height 15
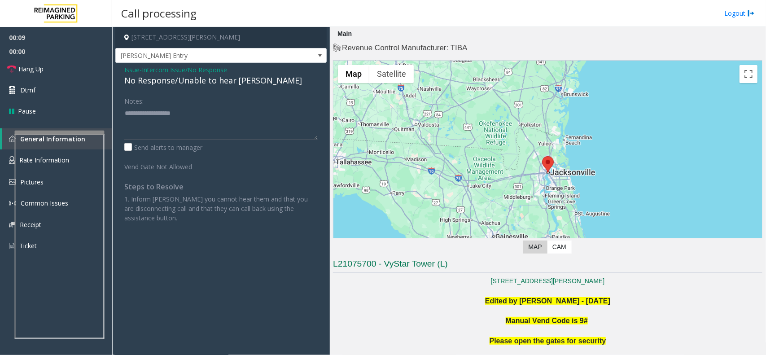
click at [200, 84] on div "No Response/Unable to hear [PERSON_NAME]" at bounding box center [220, 81] width 193 height 12
click at [232, 106] on textarea at bounding box center [220, 123] width 193 height 34
type textarea "**********"
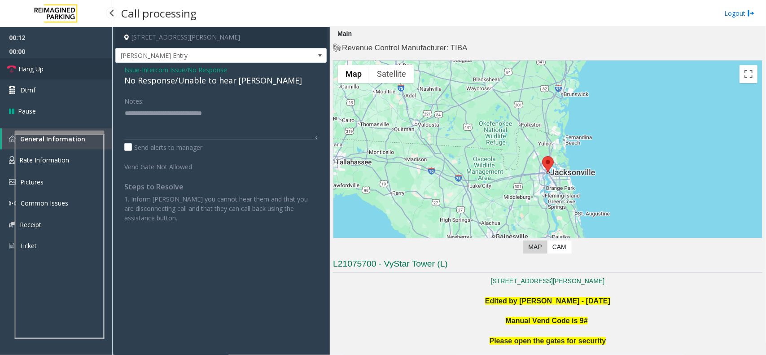
click at [77, 62] on link "Hang Up" at bounding box center [56, 68] width 112 height 21
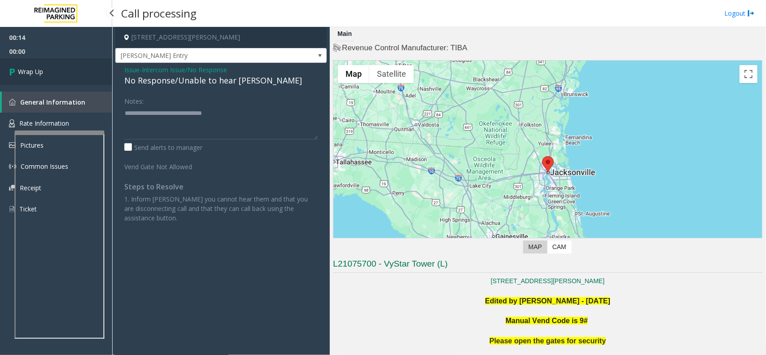
click at [77, 62] on link "Wrap Up" at bounding box center [56, 71] width 112 height 26
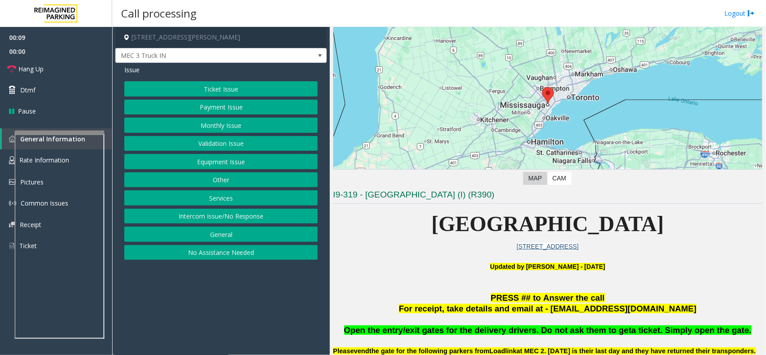
scroll to position [56, 0]
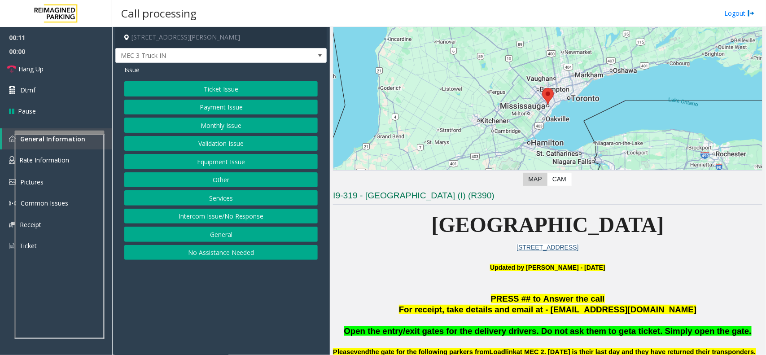
click at [248, 218] on button "Intercom Issue/No Response" at bounding box center [220, 216] width 193 height 15
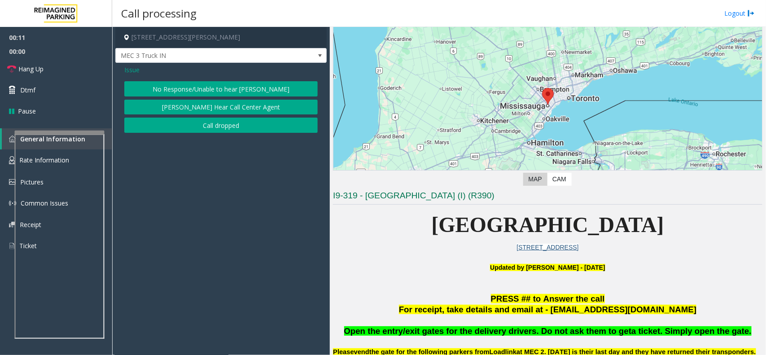
click at [218, 84] on button "No Response/Unable to hear [PERSON_NAME]" at bounding box center [220, 88] width 193 height 15
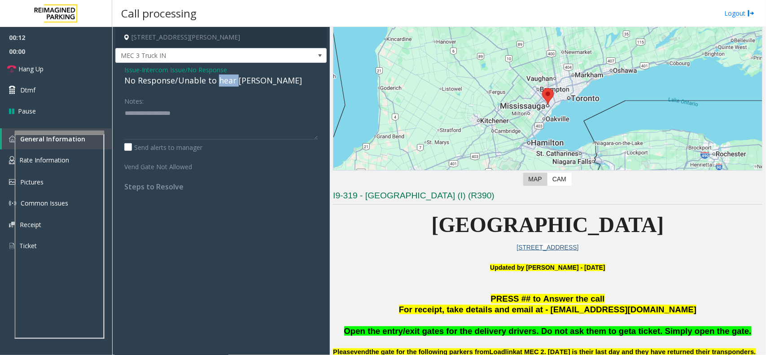
click at [218, 84] on div "No Response/Unable to hear [PERSON_NAME]" at bounding box center [220, 81] width 193 height 12
click at [257, 117] on textarea at bounding box center [220, 123] width 193 height 34
type textarea "**********"
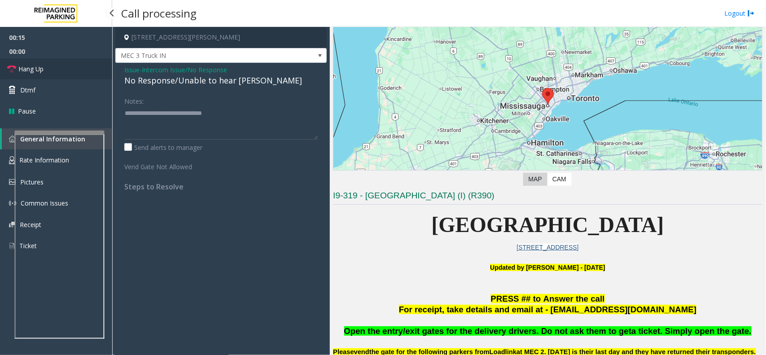
click at [75, 63] on link "Hang Up" at bounding box center [56, 68] width 112 height 21
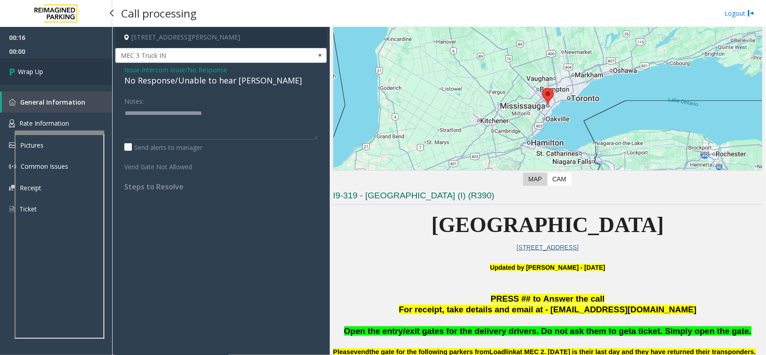
click at [72, 70] on link "Wrap Up" at bounding box center [56, 71] width 112 height 26
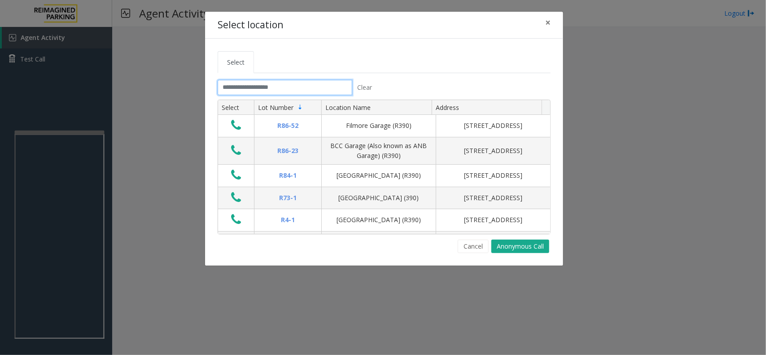
click at [259, 90] on input "text" at bounding box center [285, 87] width 135 height 15
click at [546, 22] on span "×" at bounding box center [547, 22] width 5 height 13
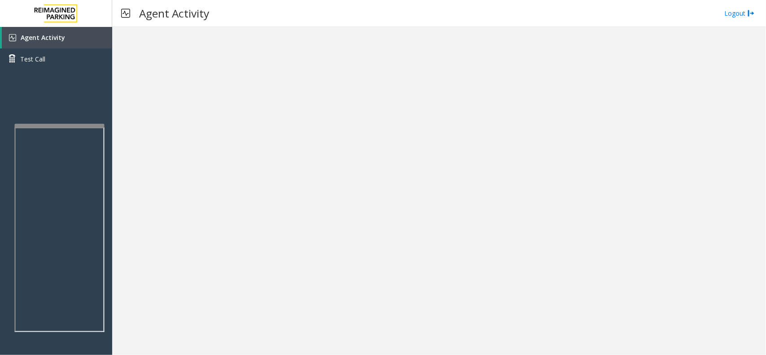
click at [80, 124] on div at bounding box center [60, 126] width 90 height 4
click at [73, 39] on link "Agent Activity" at bounding box center [57, 38] width 110 height 22
